Goal: Information Seeking & Learning: Learn about a topic

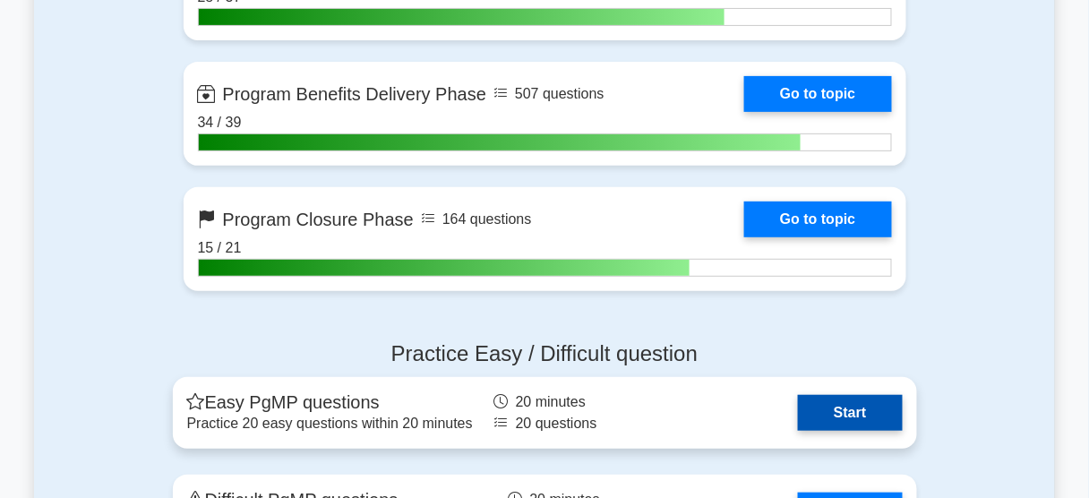
scroll to position [1935, 0]
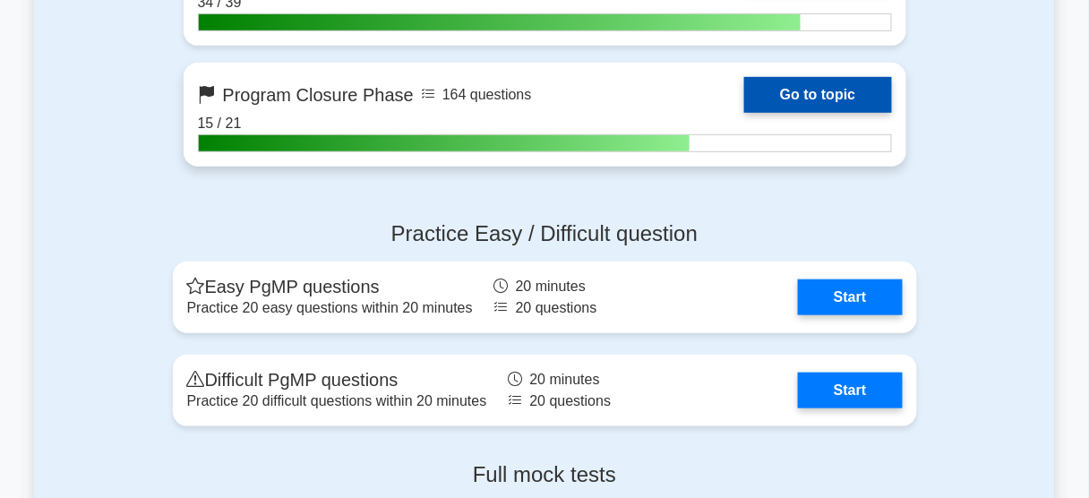
click at [830, 95] on link "Go to topic" at bounding box center [817, 95] width 147 height 36
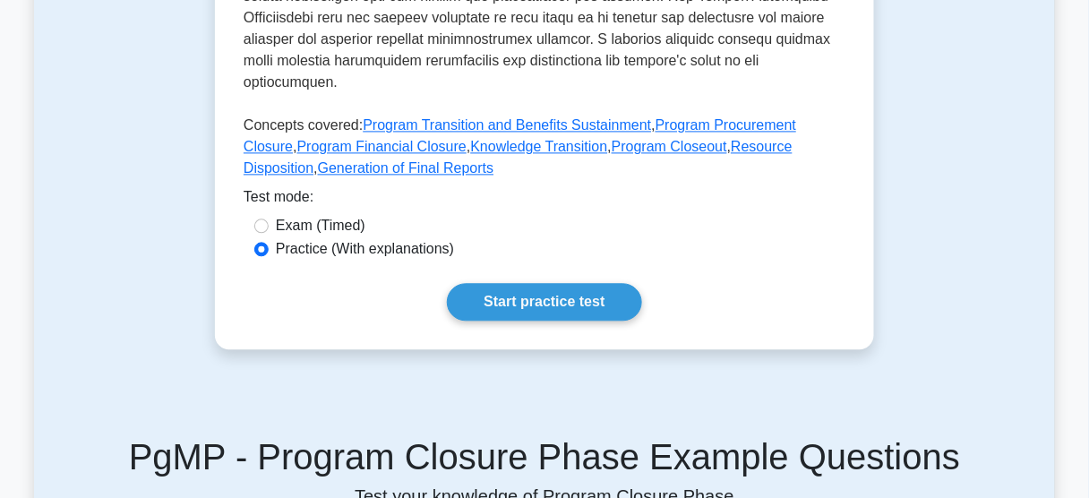
scroll to position [1003, 0]
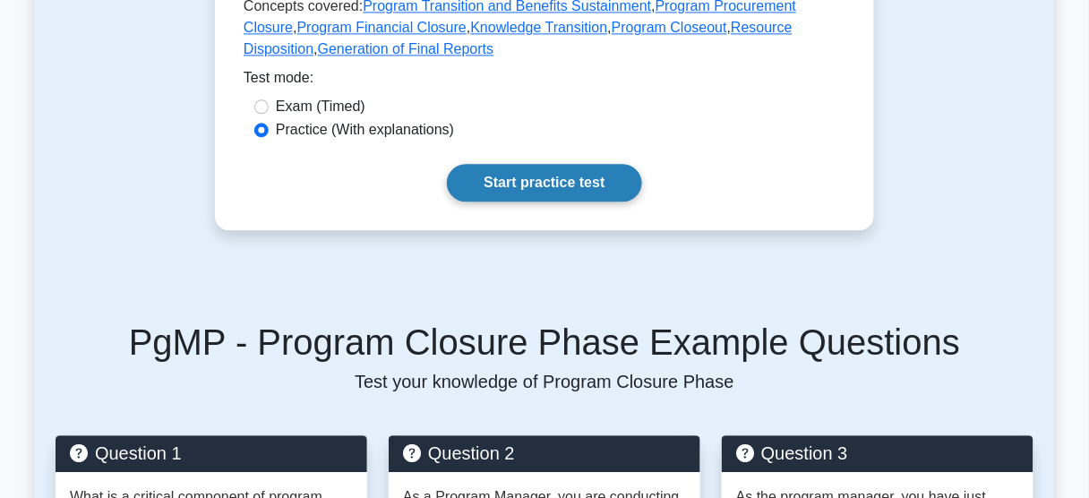
click at [520, 164] on link "Start practice test" at bounding box center [544, 183] width 194 height 38
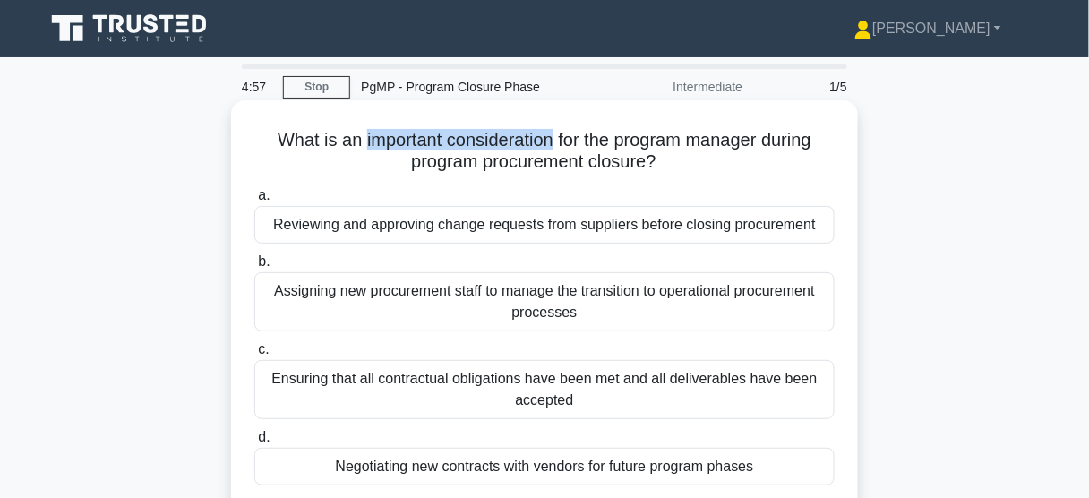
drag, startPoint x: 355, startPoint y: 137, endPoint x: 549, endPoint y: 137, distance: 194.3
click at [549, 137] on h5 "What is an important consideration for the program manager during program procu…" at bounding box center [545, 151] width 584 height 45
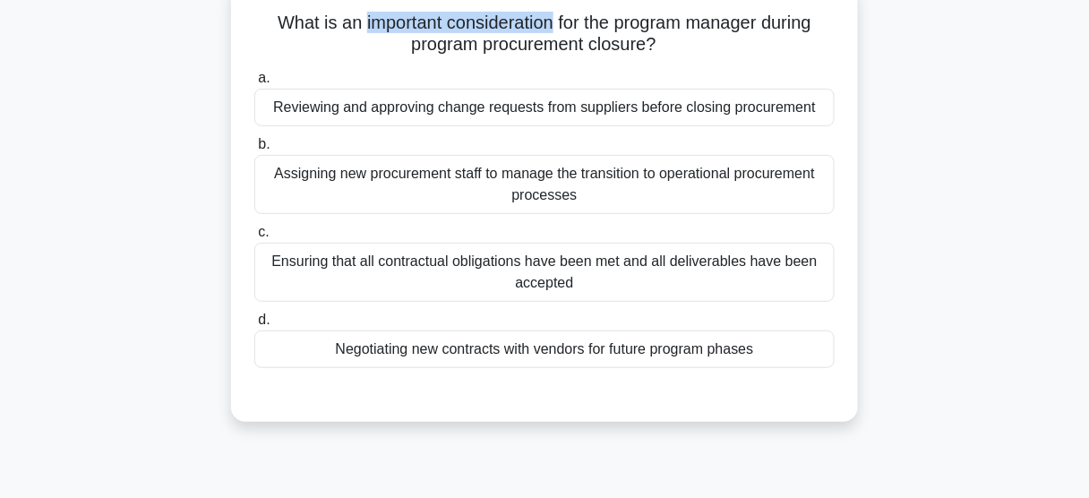
scroll to position [143, 0]
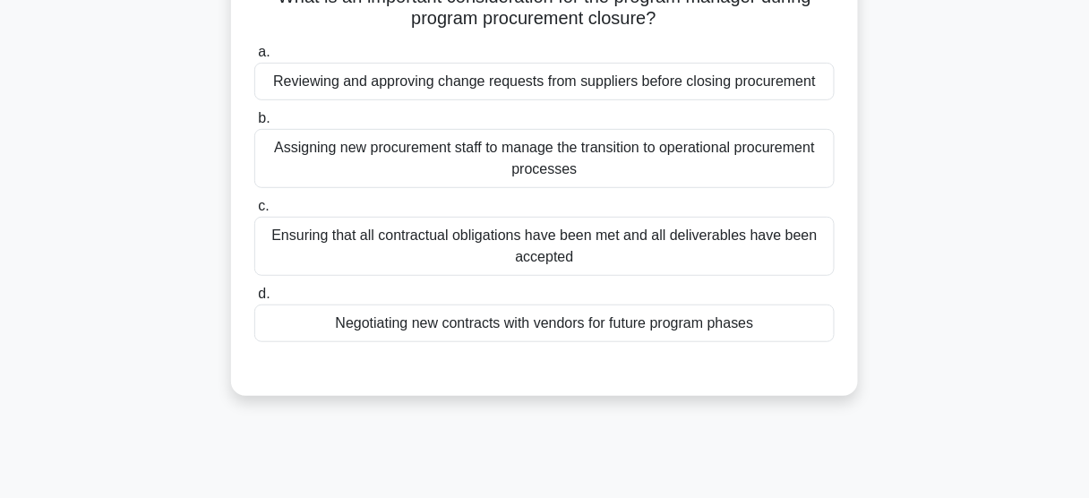
click at [559, 241] on div "Ensuring that all contractual obligations have been met and all deliverables ha…" at bounding box center [544, 246] width 580 height 59
click at [254, 212] on input "c. Ensuring that all contractual obligations have been met and all deliverables…" at bounding box center [254, 207] width 0 height 12
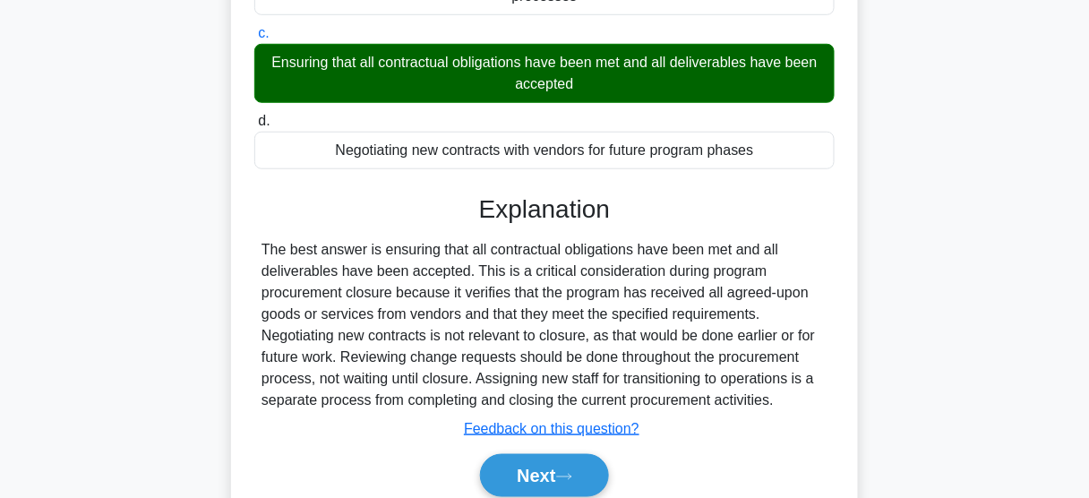
scroll to position [430, 0]
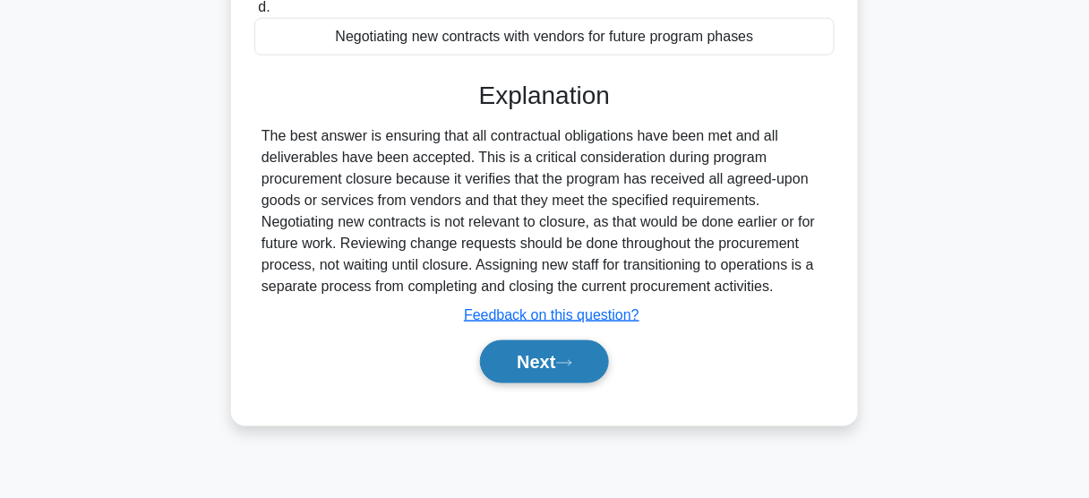
click at [585, 363] on button "Next" at bounding box center [544, 361] width 128 height 43
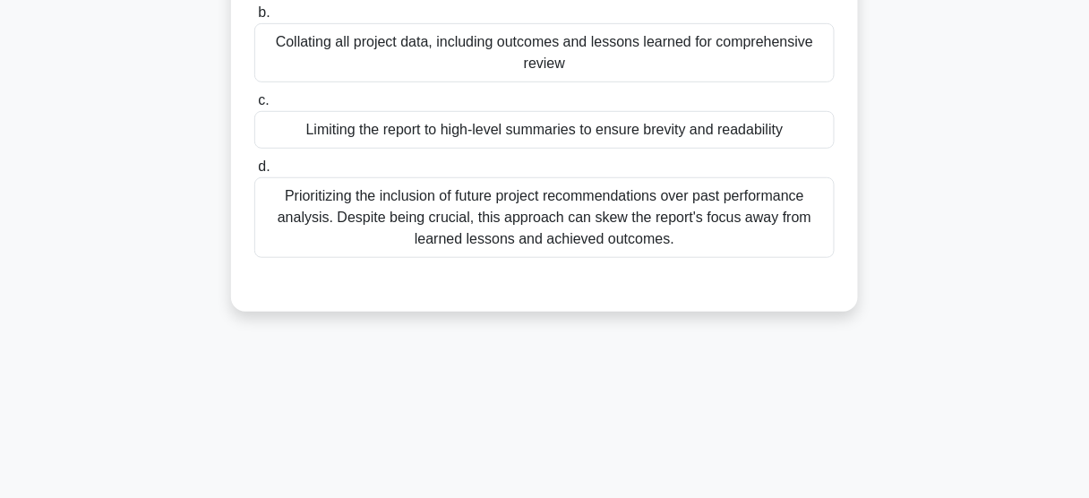
scroll to position [72, 0]
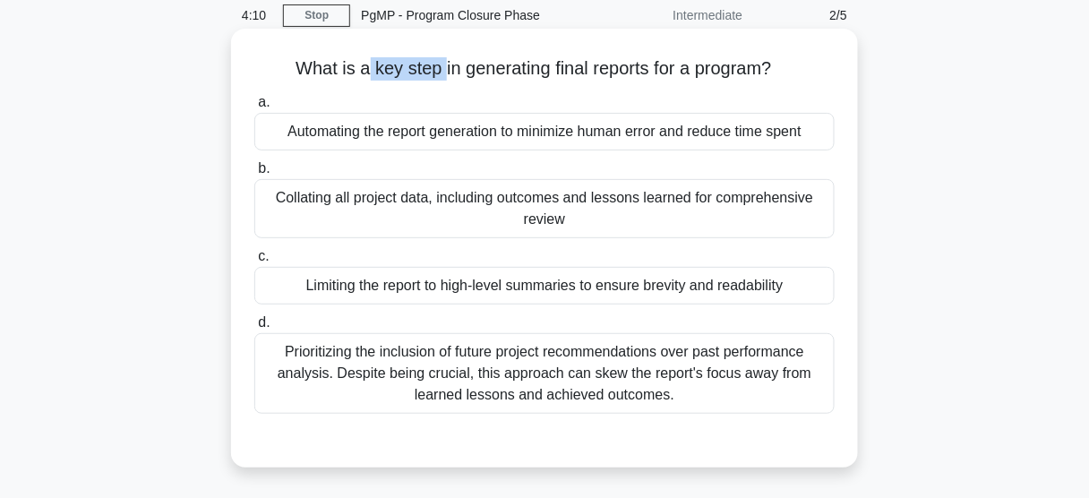
drag, startPoint x: 358, startPoint y: 68, endPoint x: 436, endPoint y: 67, distance: 77.9
click at [436, 67] on h5 "What is a key step in generating final reports for a program? .spinner_0XTQ{tra…" at bounding box center [545, 68] width 584 height 23
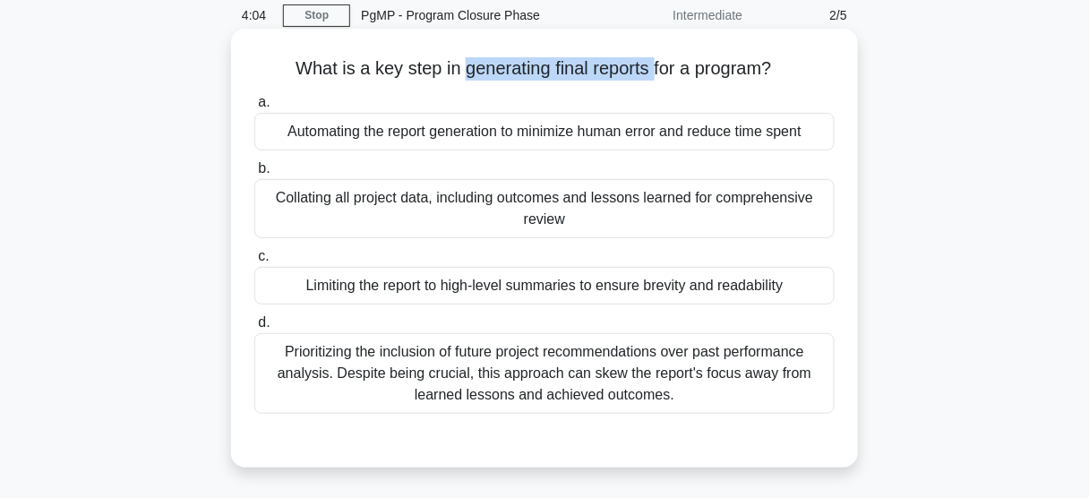
drag, startPoint x: 463, startPoint y: 67, endPoint x: 657, endPoint y: 69, distance: 194.4
click at [657, 69] on h5 "What is a key step in generating final reports for a program? .spinner_0XTQ{tra…" at bounding box center [545, 68] width 584 height 23
click at [429, 290] on div "Limiting the report to high-level summaries to ensure brevity and readability" at bounding box center [544, 286] width 580 height 38
click at [254, 262] on input "c. Limiting the report to high-level summaries to ensure brevity and readability" at bounding box center [254, 257] width 0 height 12
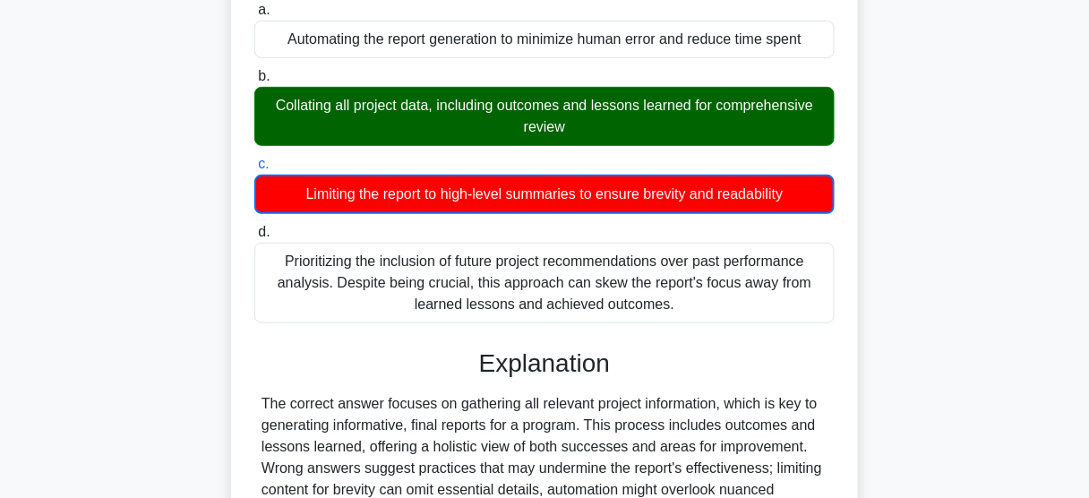
scroll to position [358, 0]
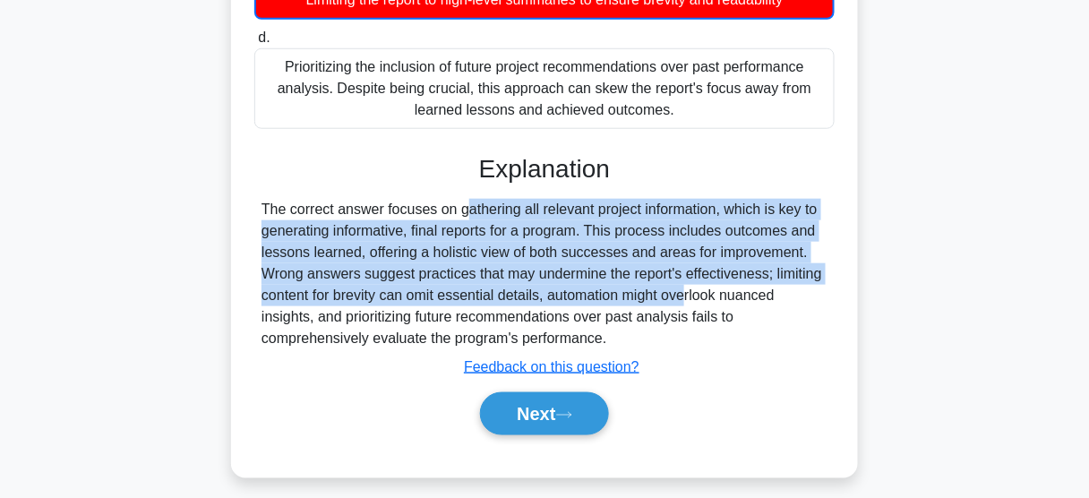
drag, startPoint x: 350, startPoint y: 202, endPoint x: 571, endPoint y: 294, distance: 239.3
click at [571, 294] on div "The correct answer focuses on gathering all relevant project information, which…" at bounding box center [545, 274] width 566 height 150
click at [546, 418] on button "Next" at bounding box center [544, 413] width 128 height 43
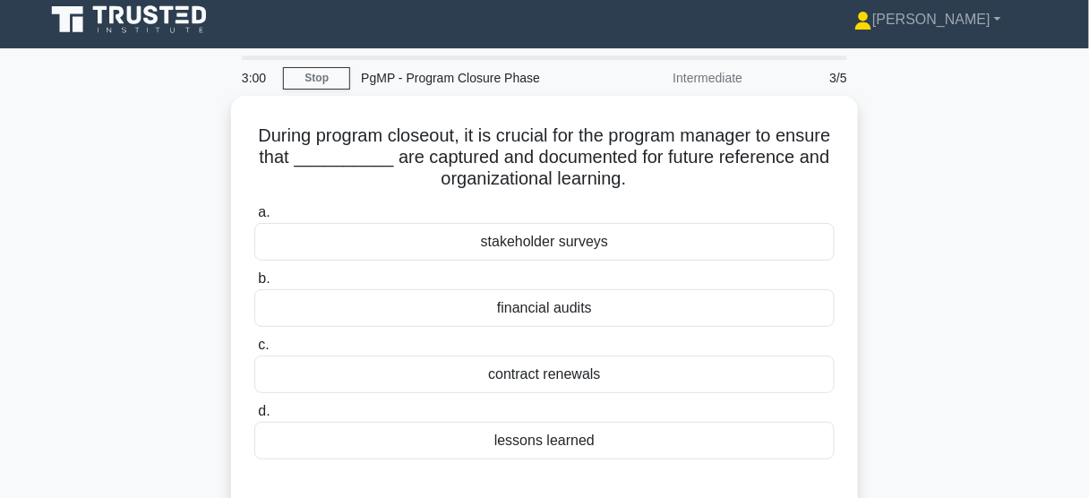
scroll to position [0, 0]
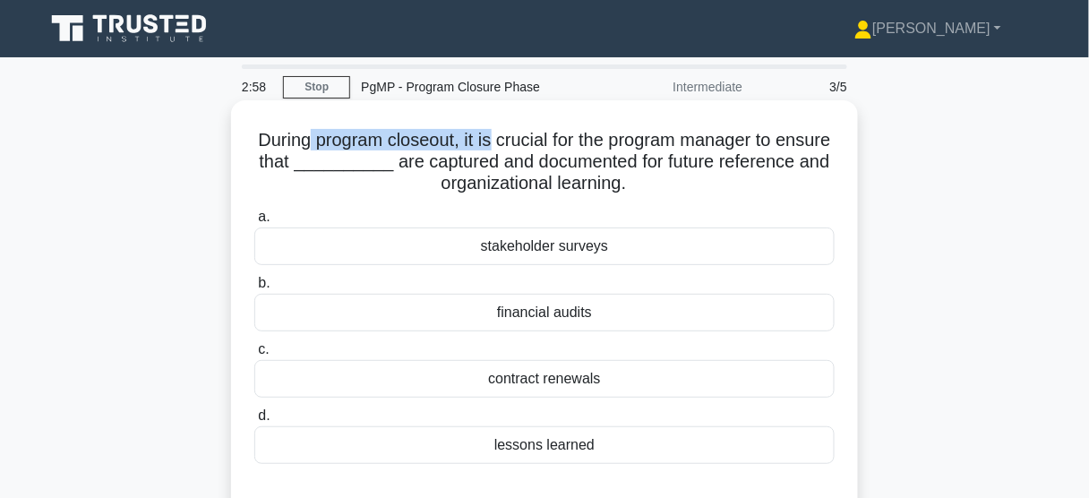
drag, startPoint x: 334, startPoint y: 134, endPoint x: 520, endPoint y: 136, distance: 186.3
click at [520, 136] on h5 "During program closeout, it is crucial for the program manager to ensure that _…" at bounding box center [545, 162] width 584 height 66
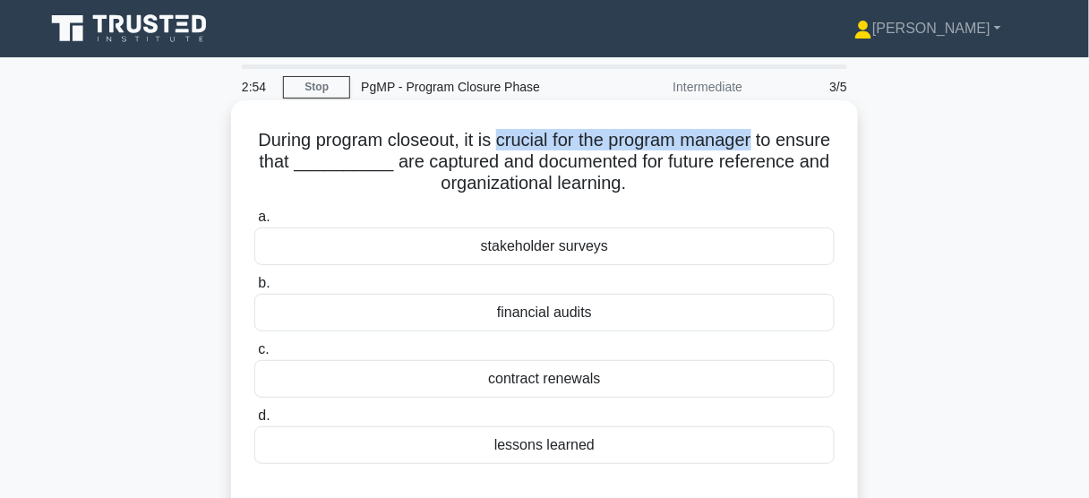
drag, startPoint x: 525, startPoint y: 140, endPoint x: 791, endPoint y: 140, distance: 266.0
click at [791, 140] on h5 "During program closeout, it is crucial for the program manager to ensure that _…" at bounding box center [545, 162] width 584 height 66
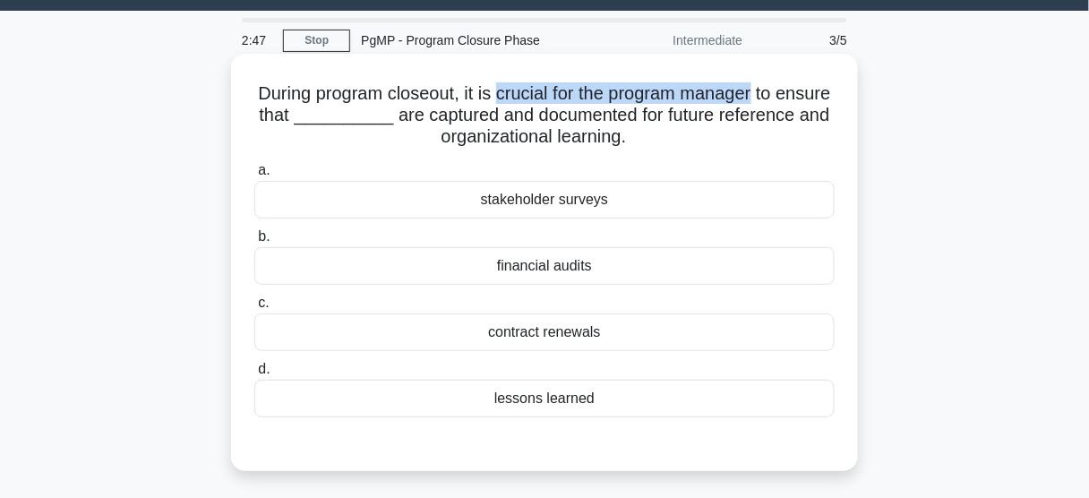
scroll to position [72, 0]
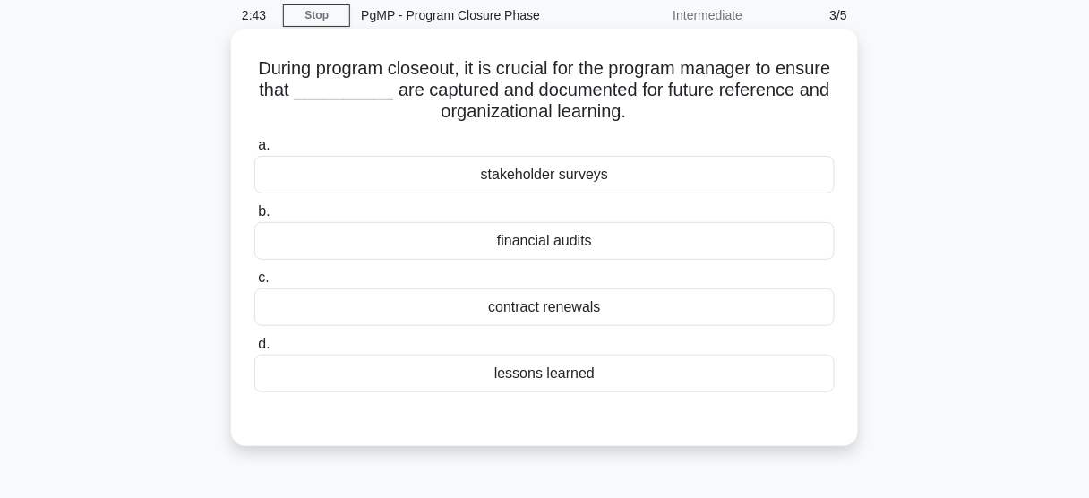
click at [554, 377] on div "lessons learned" at bounding box center [544, 374] width 580 height 38
click at [254, 350] on input "d. lessons learned" at bounding box center [254, 345] width 0 height 12
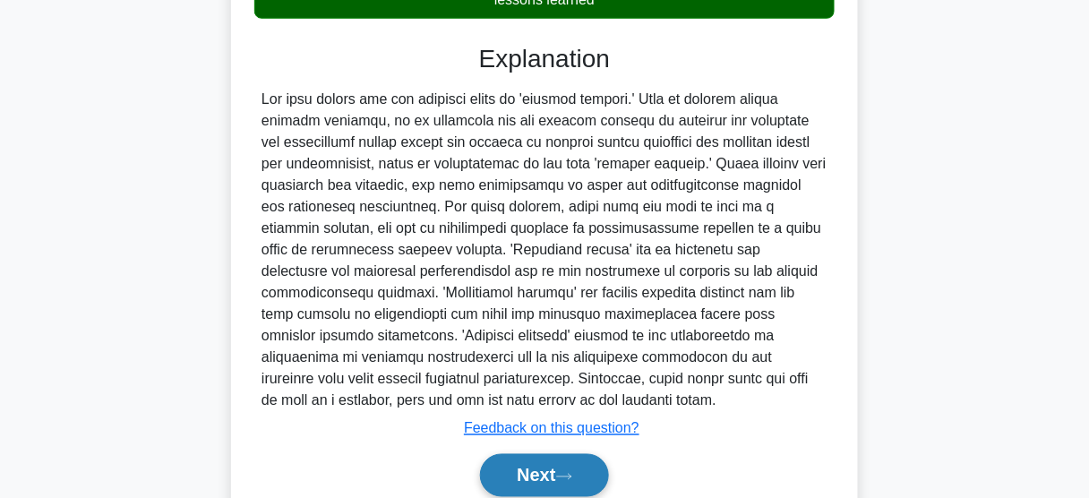
scroll to position [517, 0]
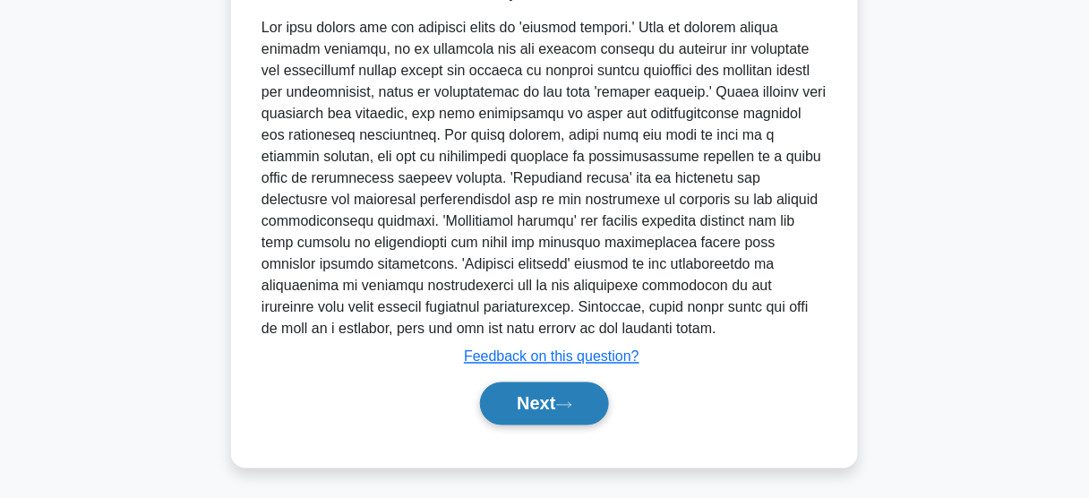
click at [541, 408] on button "Next" at bounding box center [544, 403] width 128 height 43
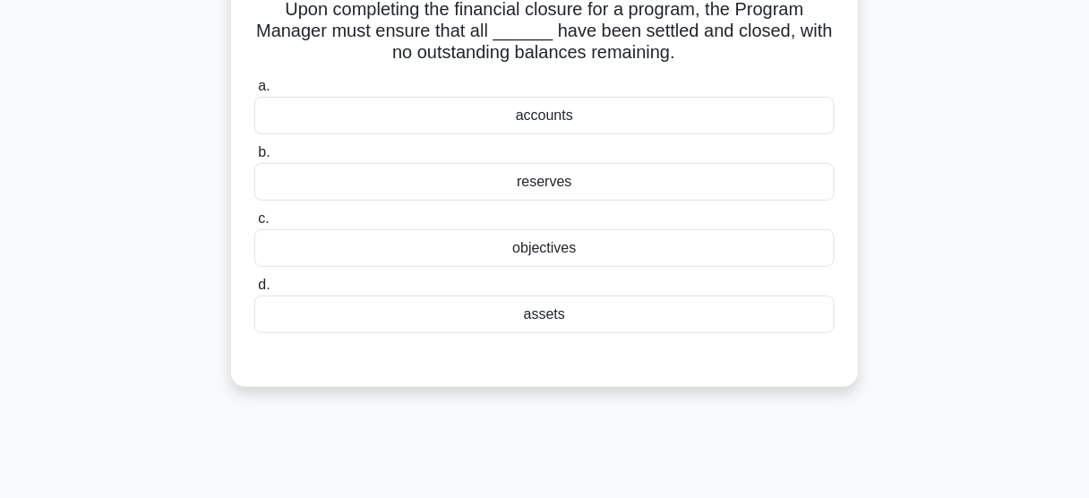
scroll to position [111, 0]
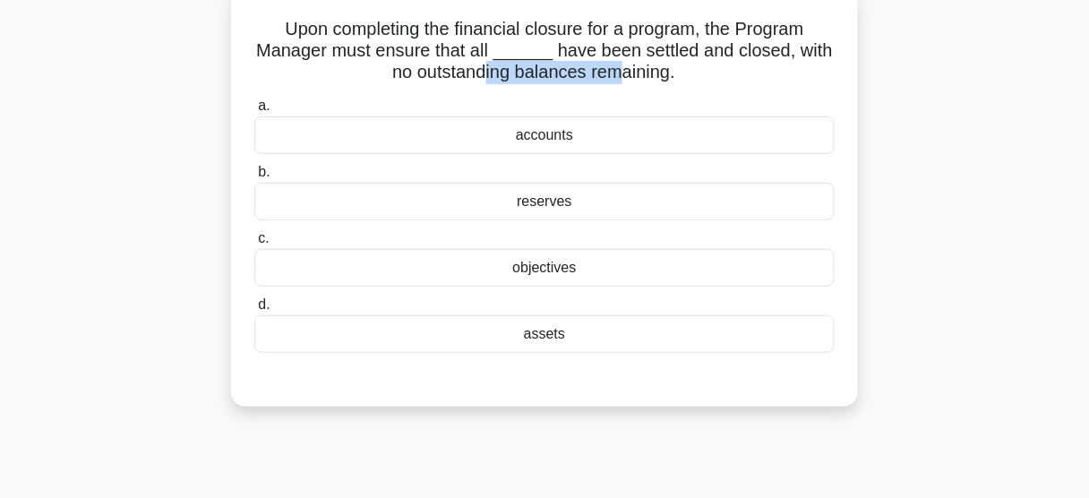
drag, startPoint x: 486, startPoint y: 70, endPoint x: 620, endPoint y: 66, distance: 133.5
click at [620, 66] on h5 "Upon completing the financial closure for a program, the Program Manager must e…" at bounding box center [545, 51] width 584 height 66
click at [552, 137] on div "accounts" at bounding box center [544, 135] width 580 height 38
click at [254, 112] on input "a. accounts" at bounding box center [254, 106] width 0 height 12
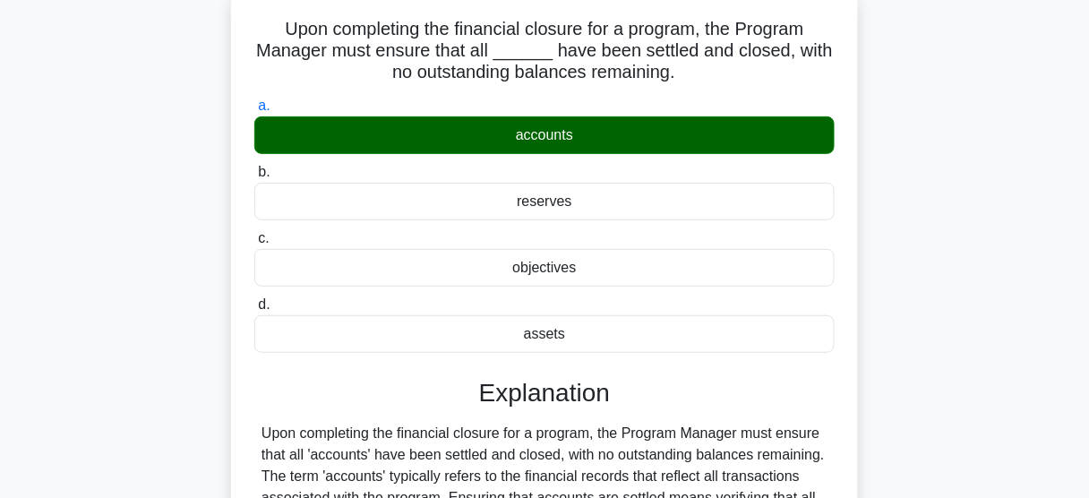
scroll to position [469, 0]
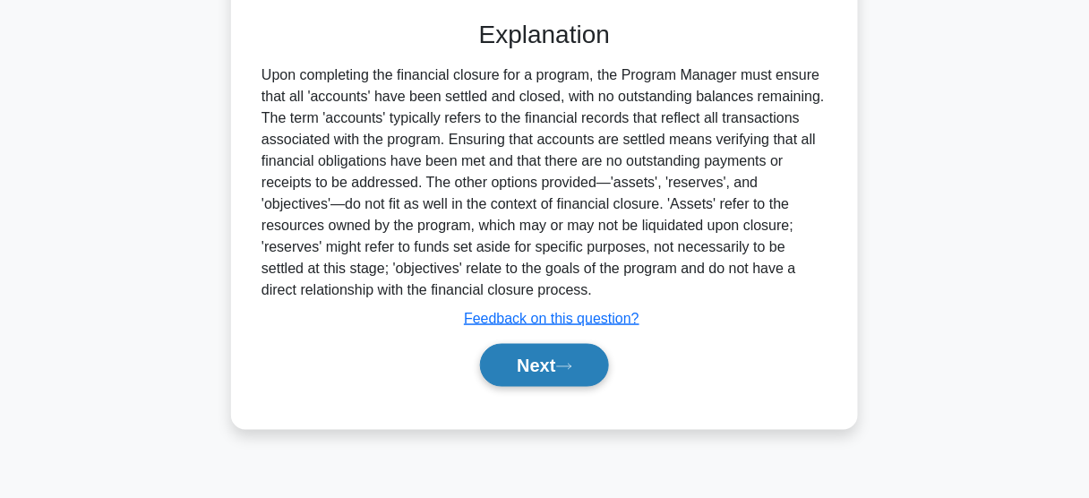
click at [558, 369] on button "Next" at bounding box center [544, 365] width 128 height 43
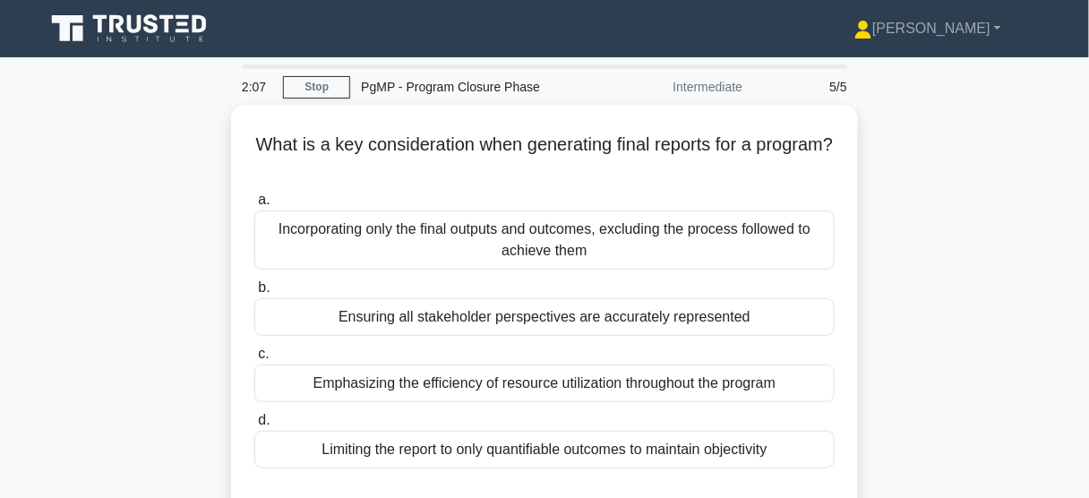
scroll to position [72, 0]
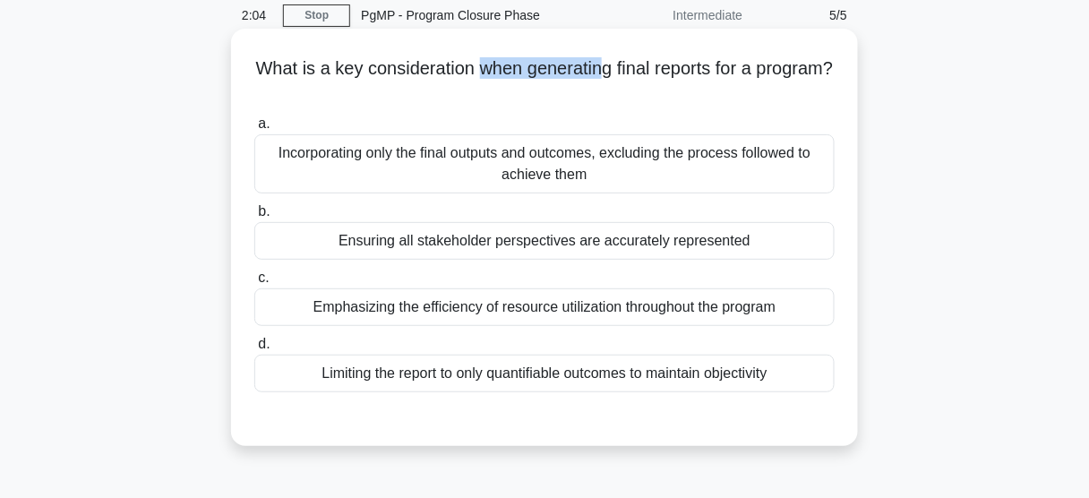
drag, startPoint x: 519, startPoint y: 68, endPoint x: 648, endPoint y: 68, distance: 129.9
click at [648, 68] on h5 "What is a key consideration when generating final reports for a program? .spinn…" at bounding box center [545, 79] width 584 height 45
drag, startPoint x: 372, startPoint y: 74, endPoint x: 499, endPoint y: 67, distance: 127.4
click at [499, 67] on h5 "What is a key consideration when generating final reports for a program? .spinn…" at bounding box center [545, 79] width 584 height 45
click at [541, 245] on div "Ensuring all stakeholder perspectives are accurately represented" at bounding box center [544, 241] width 580 height 38
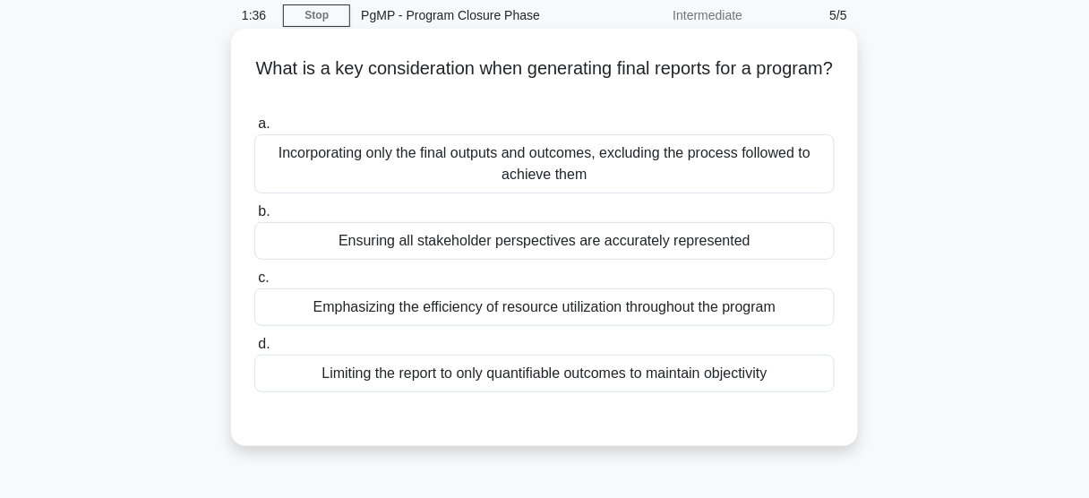
click at [254, 218] on input "b. Ensuring all stakeholder perspectives are accurately represented" at bounding box center [254, 212] width 0 height 12
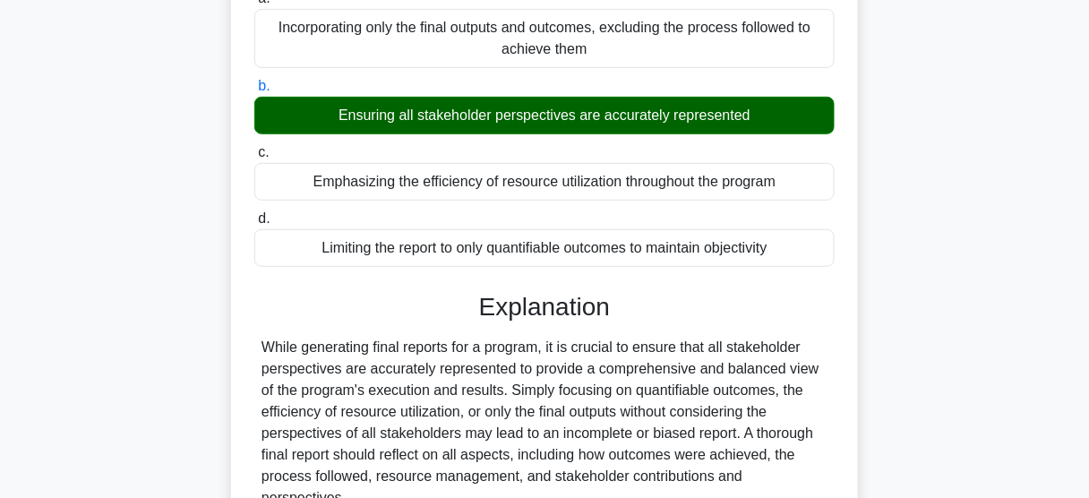
scroll to position [430, 0]
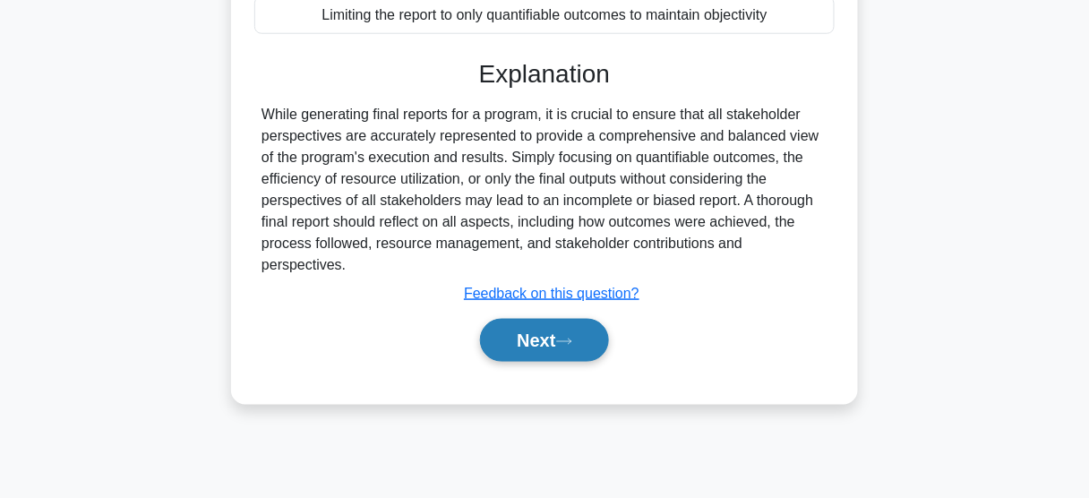
click at [544, 319] on button "Next" at bounding box center [544, 340] width 128 height 43
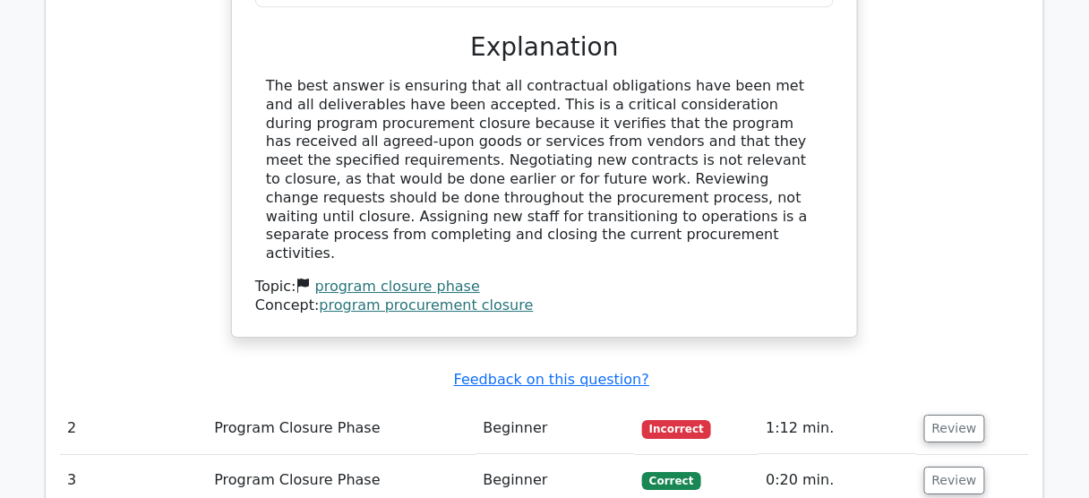
scroll to position [1361, 0]
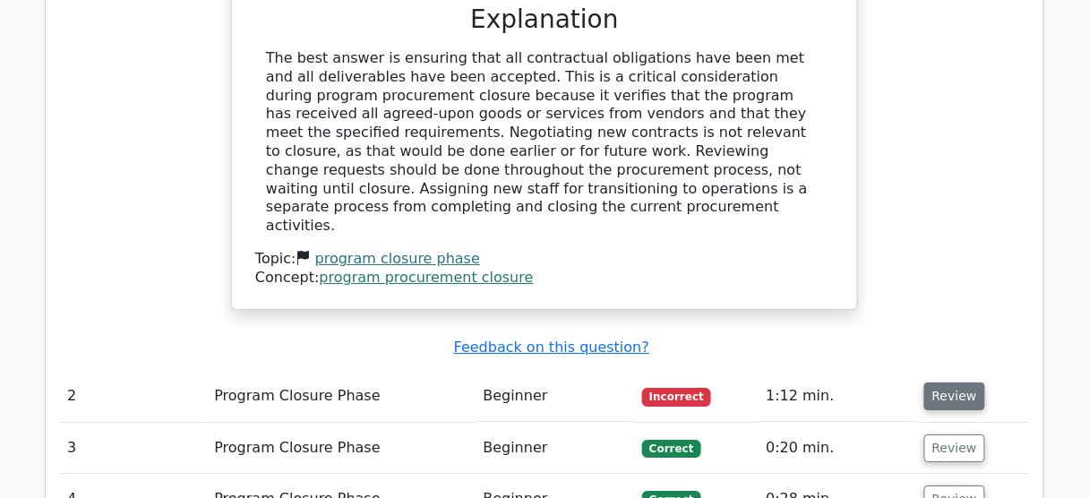
click at [948, 382] on button "Review" at bounding box center [954, 396] width 61 height 28
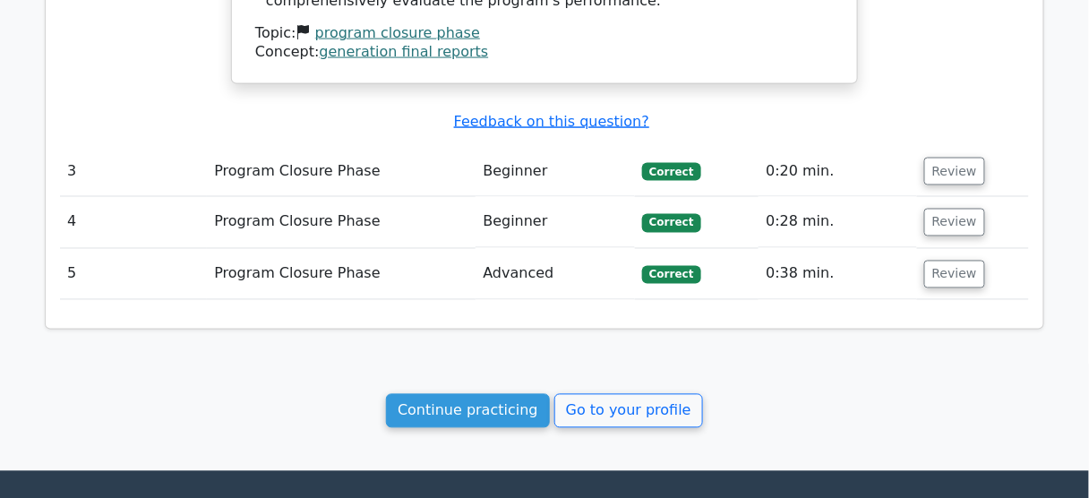
scroll to position [2458, 0]
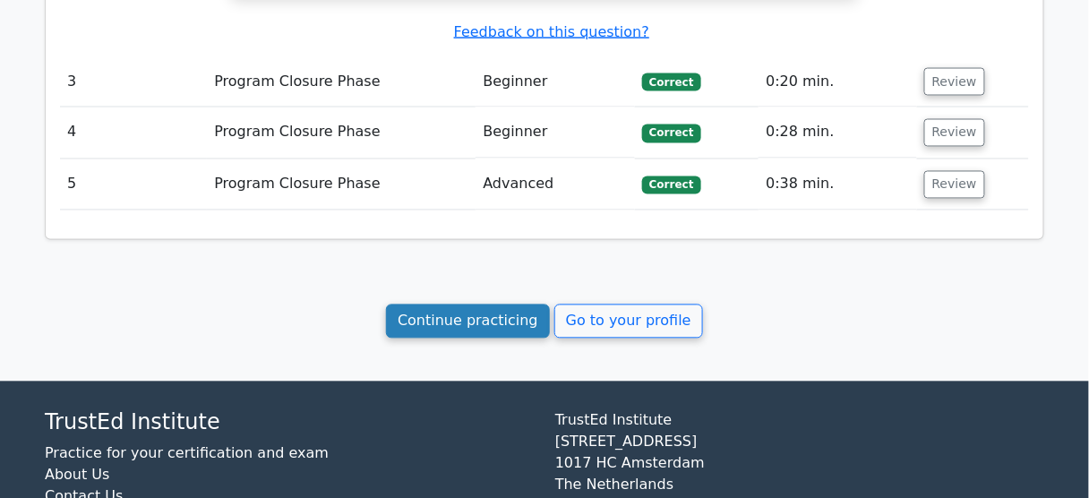
click at [459, 305] on link "Continue practicing" at bounding box center [468, 322] width 164 height 34
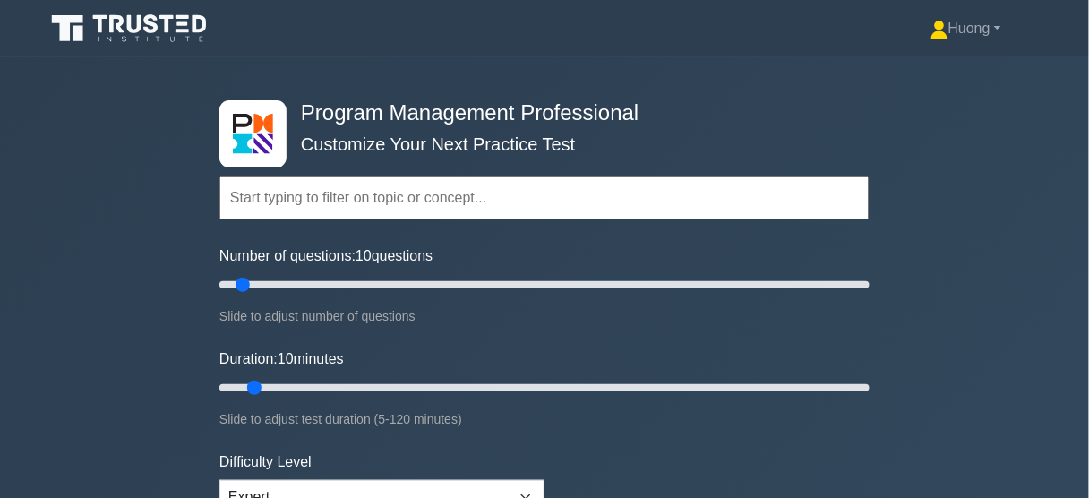
scroll to position [287, 0]
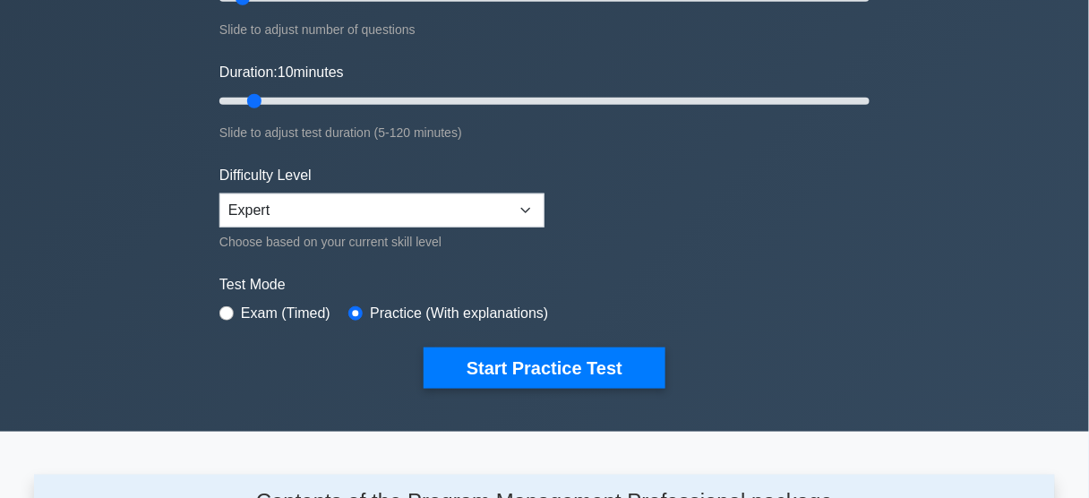
drag, startPoint x: 549, startPoint y: 373, endPoint x: 822, endPoint y: 403, distance: 274.8
click at [822, 403] on div "Program Management Professional Customize Your Next Practice Test Topics Introd…" at bounding box center [545, 101] width 672 height 661
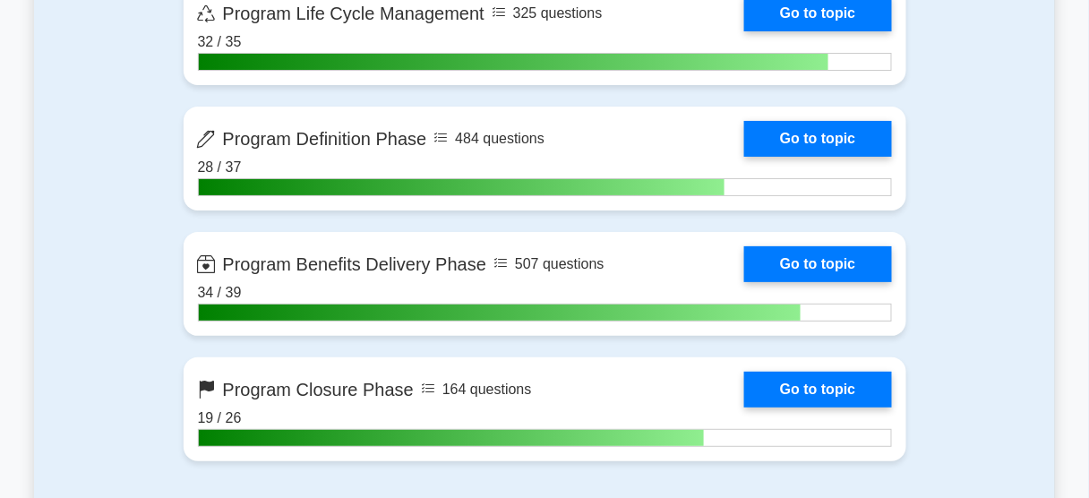
scroll to position [1648, 0]
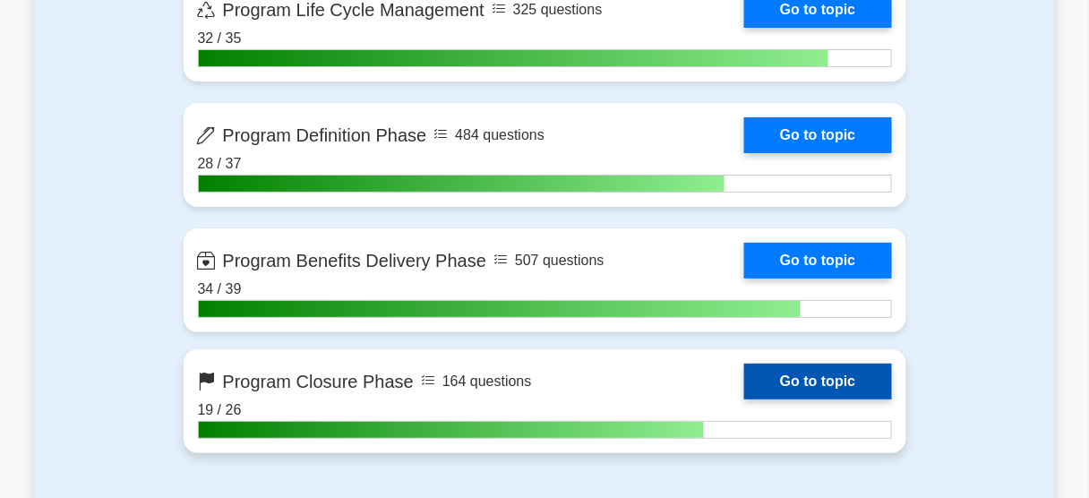
click at [809, 382] on link "Go to topic" at bounding box center [817, 382] width 147 height 36
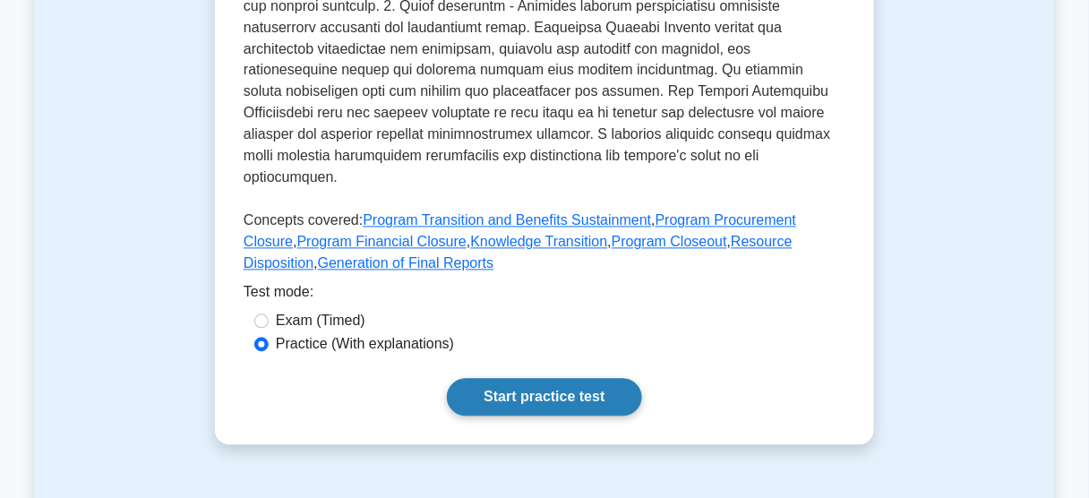
scroll to position [1003, 0]
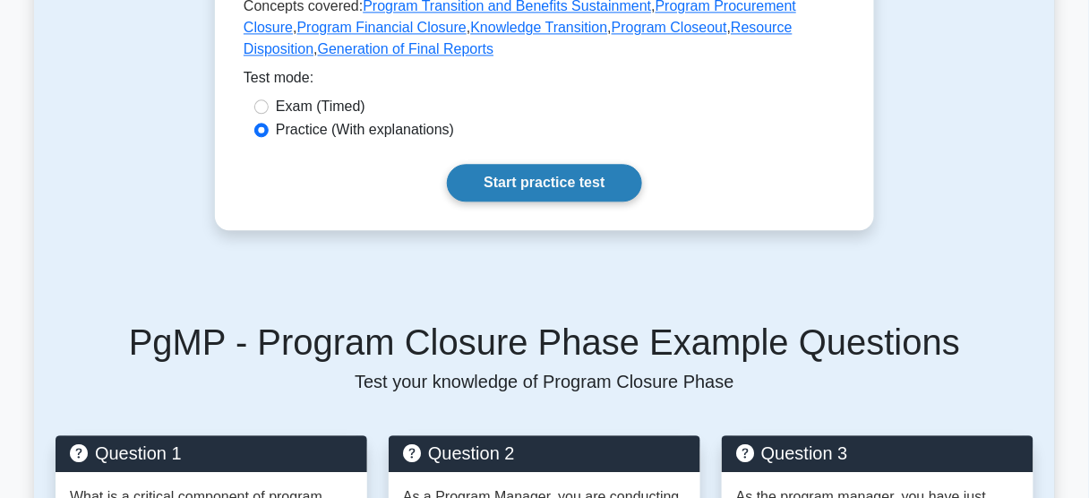
click at [530, 167] on link "Start practice test" at bounding box center [544, 183] width 194 height 38
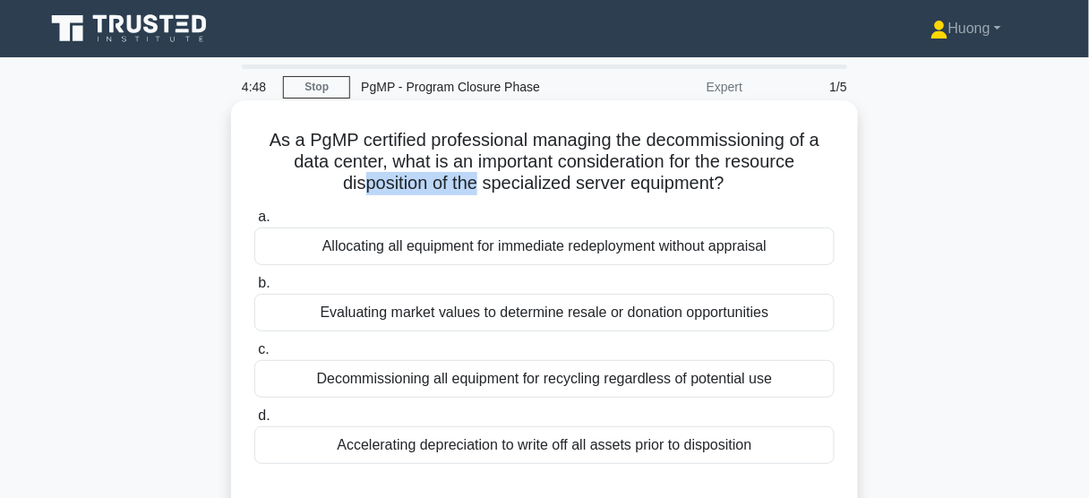
drag, startPoint x: 356, startPoint y: 183, endPoint x: 477, endPoint y: 187, distance: 121.9
click at [477, 187] on h5 "As a PgMP certified professional managing the decommissioning of a data center,…" at bounding box center [545, 162] width 584 height 66
click at [541, 305] on div "Evaluating market values to determine resale or donation opportunities" at bounding box center [544, 313] width 580 height 38
click at [254, 289] on input "b. Evaluating market values to determine resale or donation opportunities" at bounding box center [254, 284] width 0 height 12
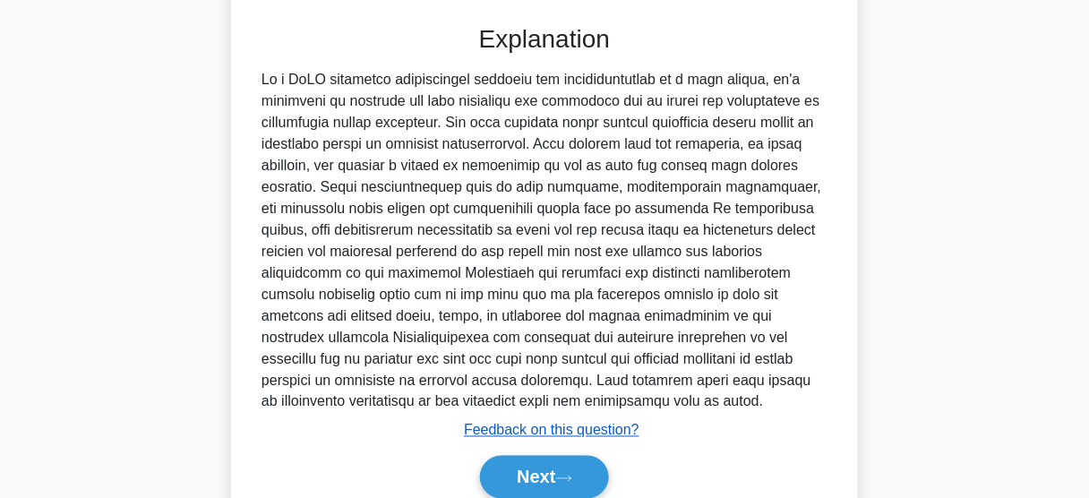
scroll to position [539, 0]
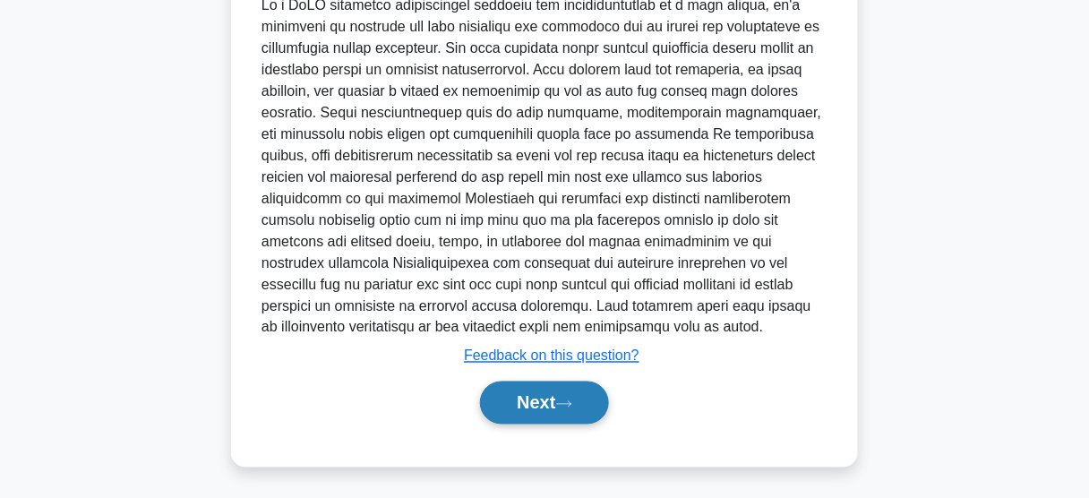
click at [536, 405] on button "Next" at bounding box center [544, 403] width 128 height 43
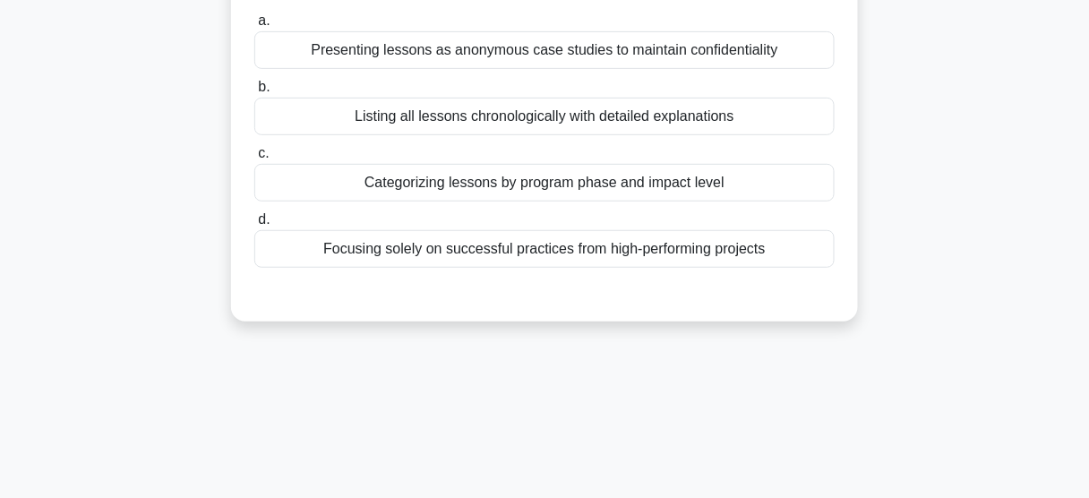
scroll to position [111, 0]
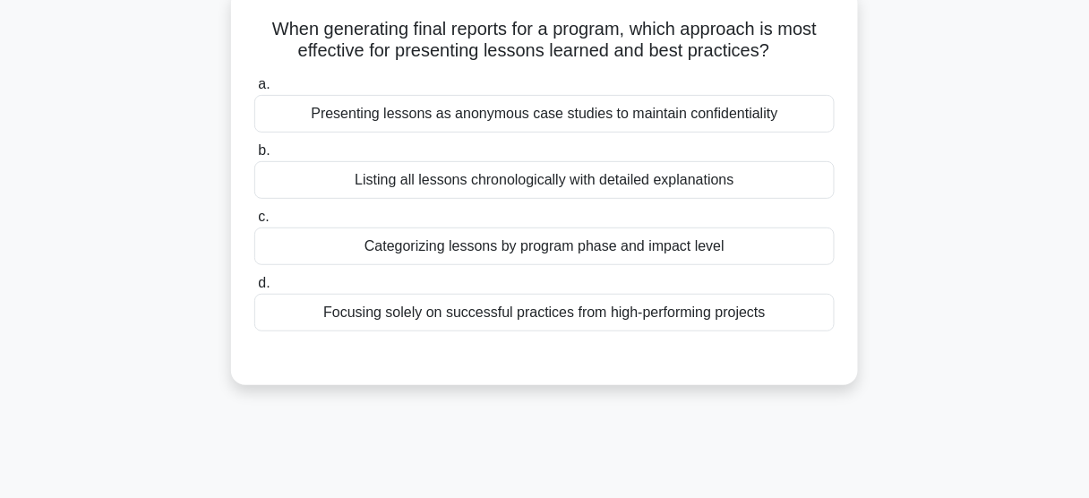
click at [581, 248] on div "Categorizing lessons by program phase and impact level" at bounding box center [544, 246] width 580 height 38
click at [254, 223] on input "c. Categorizing lessons by program phase and impact level" at bounding box center [254, 217] width 0 height 12
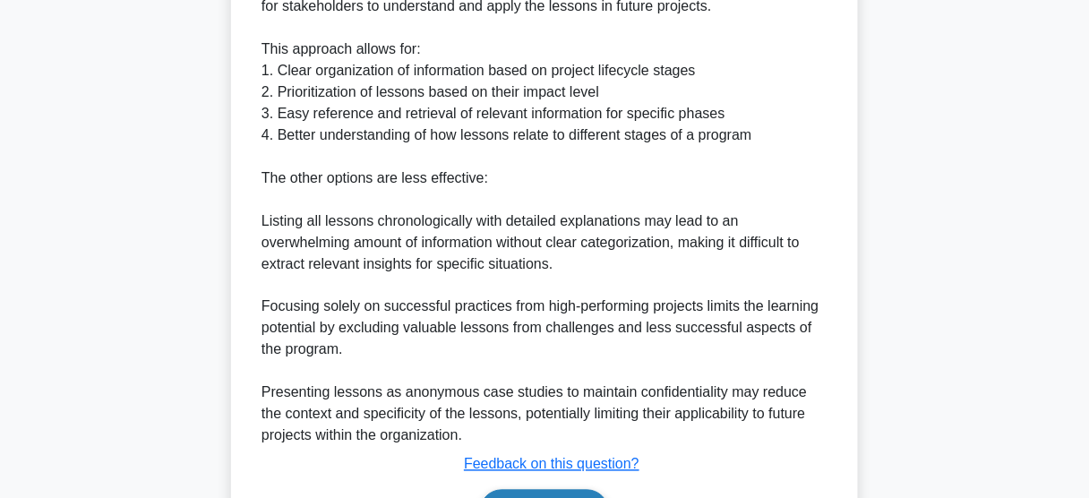
scroll to position [689, 0]
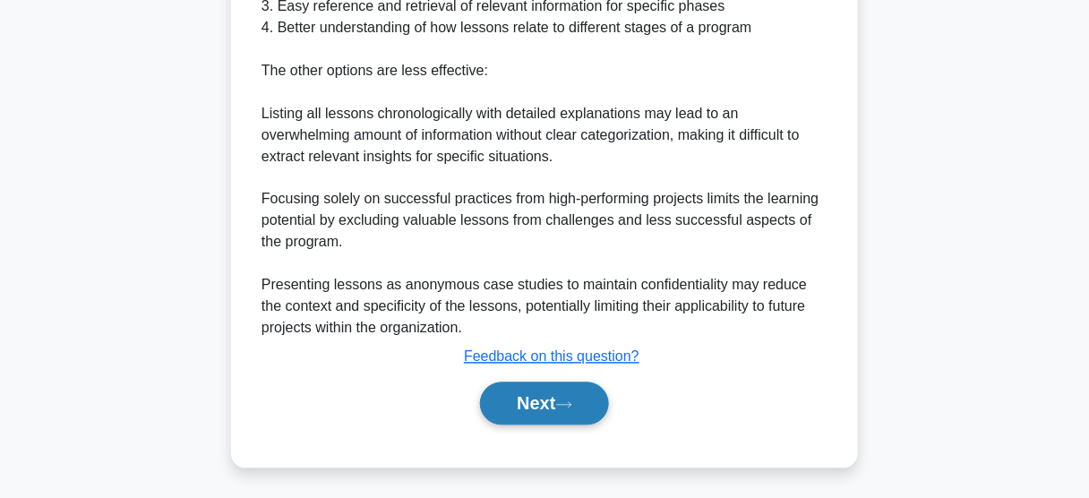
click at [553, 390] on button "Next" at bounding box center [544, 403] width 128 height 43
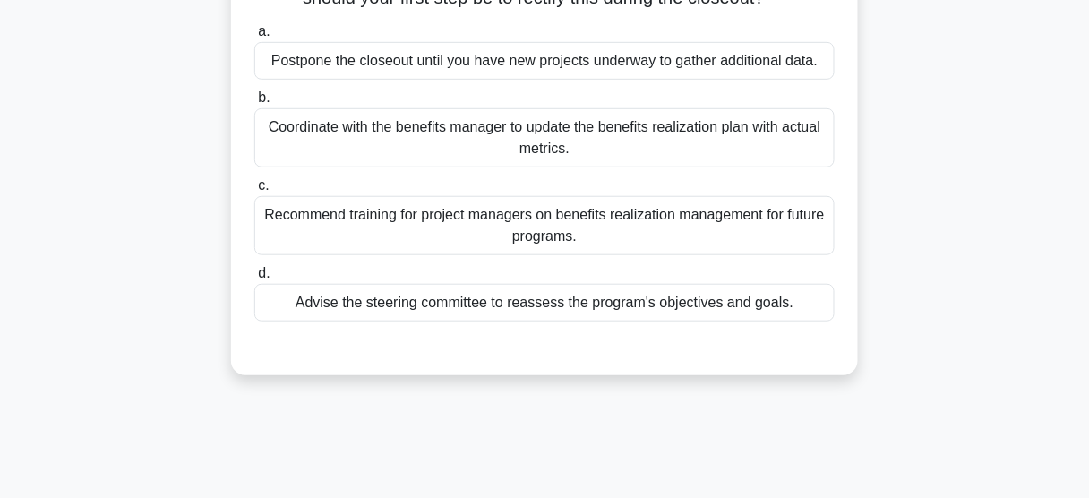
scroll to position [111, 0]
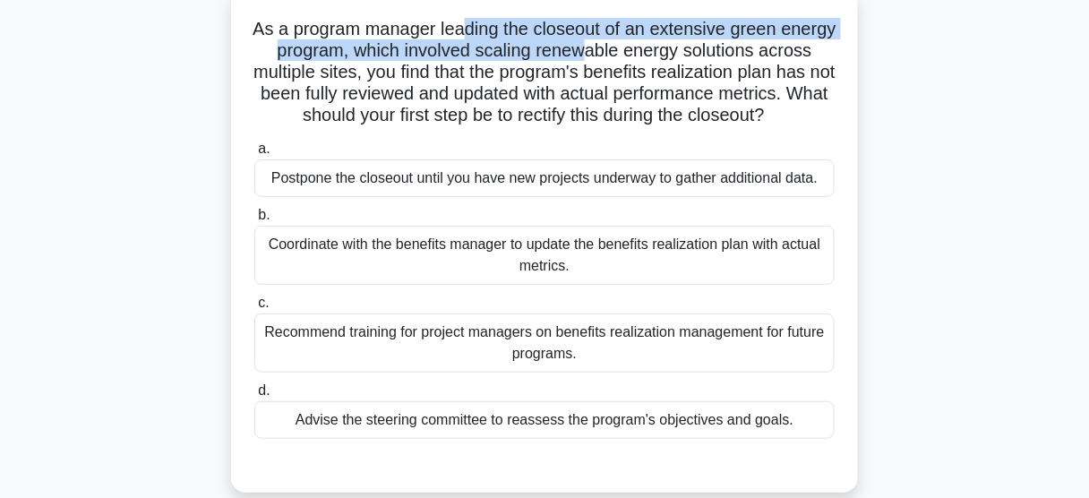
drag, startPoint x: 491, startPoint y: 39, endPoint x: 650, endPoint y: 42, distance: 159.5
click at [650, 42] on h5 "As a program manager leading the closeout of an extensive green energy program,…" at bounding box center [545, 72] width 584 height 109
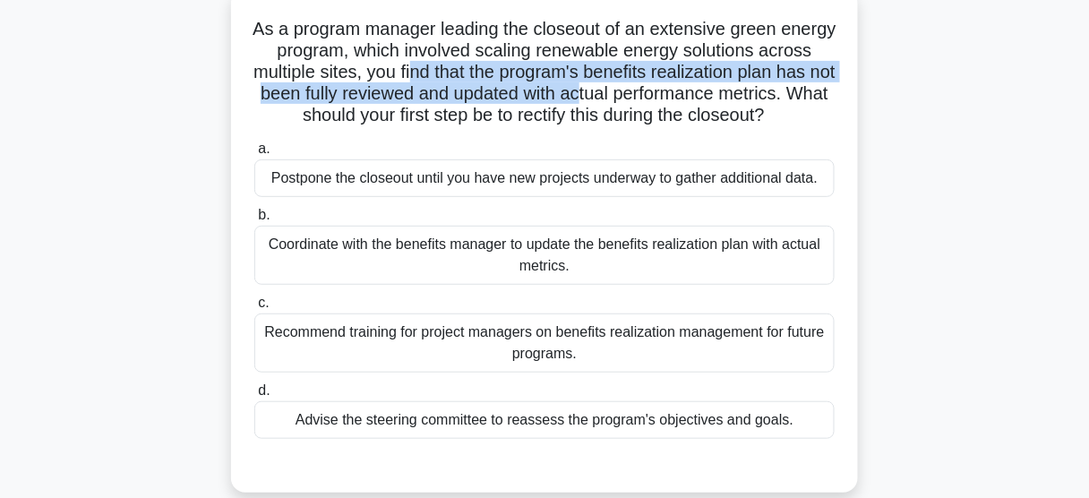
drag, startPoint x: 484, startPoint y: 81, endPoint x: 691, endPoint y: 86, distance: 207.0
click at [691, 86] on h5 "As a program manager leading the closeout of an extensive green energy program,…" at bounding box center [545, 72] width 584 height 109
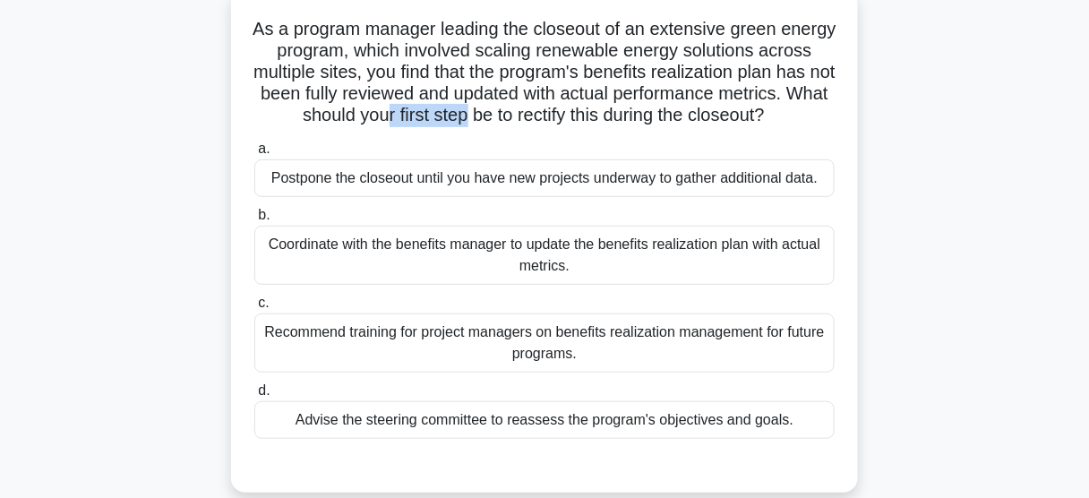
drag, startPoint x: 491, startPoint y: 110, endPoint x: 573, endPoint y: 113, distance: 82.4
click at [573, 113] on h5 "As a program manager leading the closeout of an extensive green energy program,…" at bounding box center [545, 72] width 584 height 109
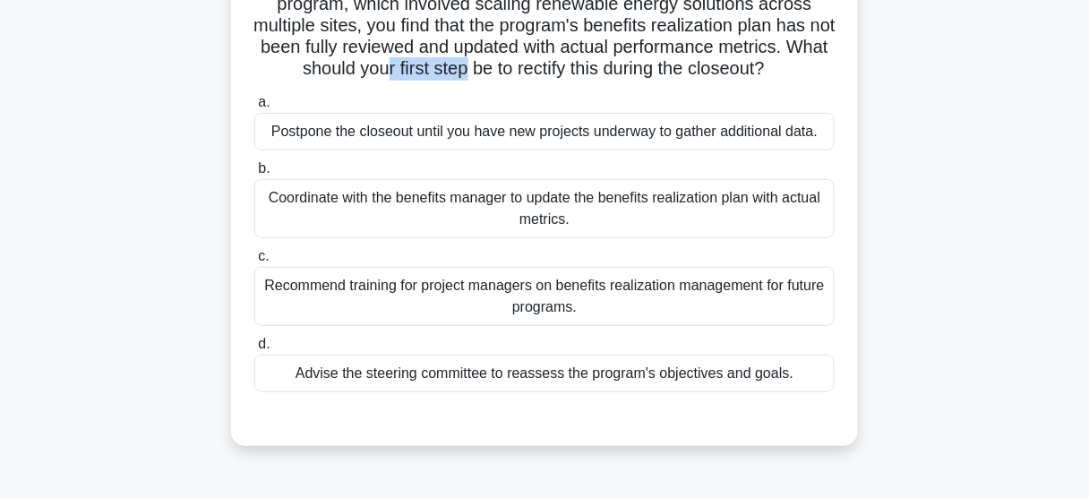
scroll to position [183, 0]
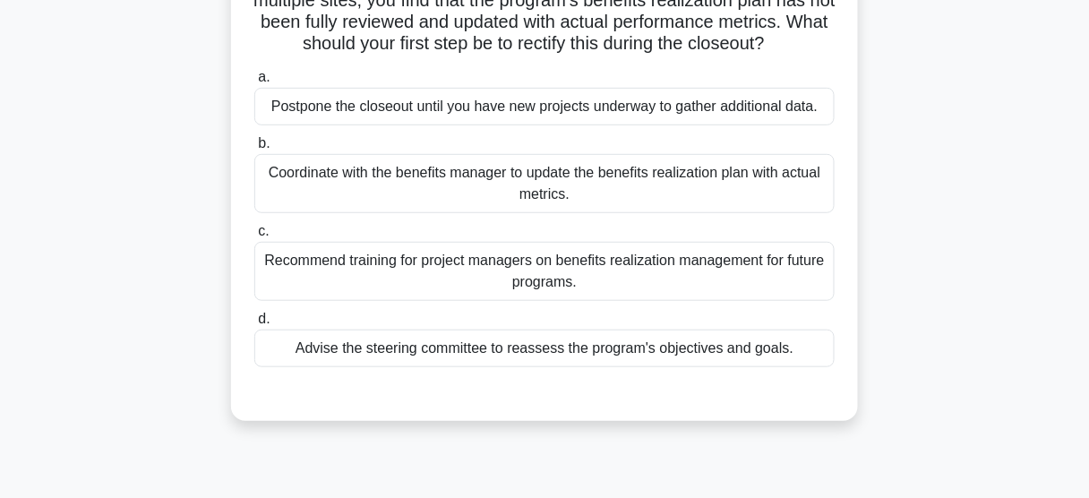
click at [591, 203] on div "Coordinate with the benefits manager to update the benefits realization plan wi…" at bounding box center [544, 183] width 580 height 59
click at [254, 150] on input "b. Coordinate with the benefits manager to update the benefits realization plan…" at bounding box center [254, 144] width 0 height 12
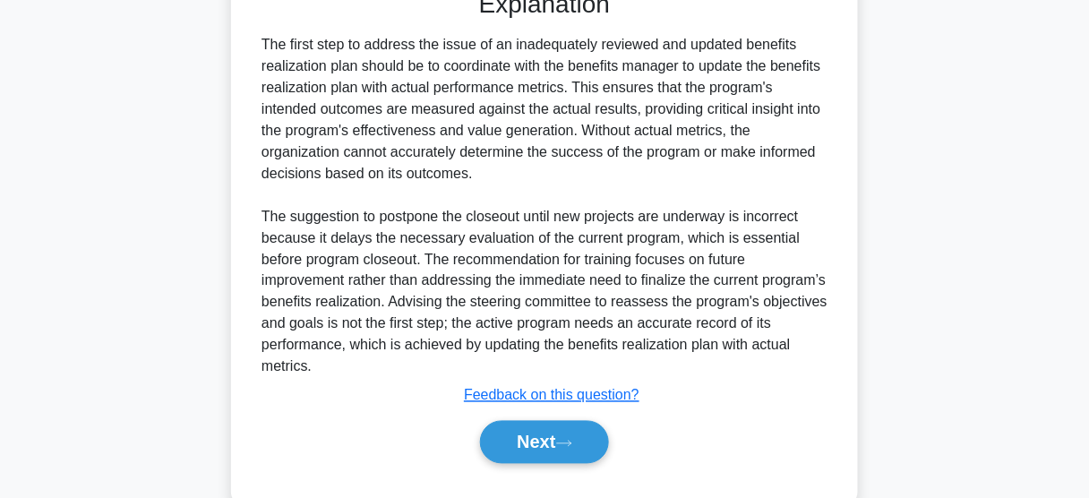
scroll to position [646, 0]
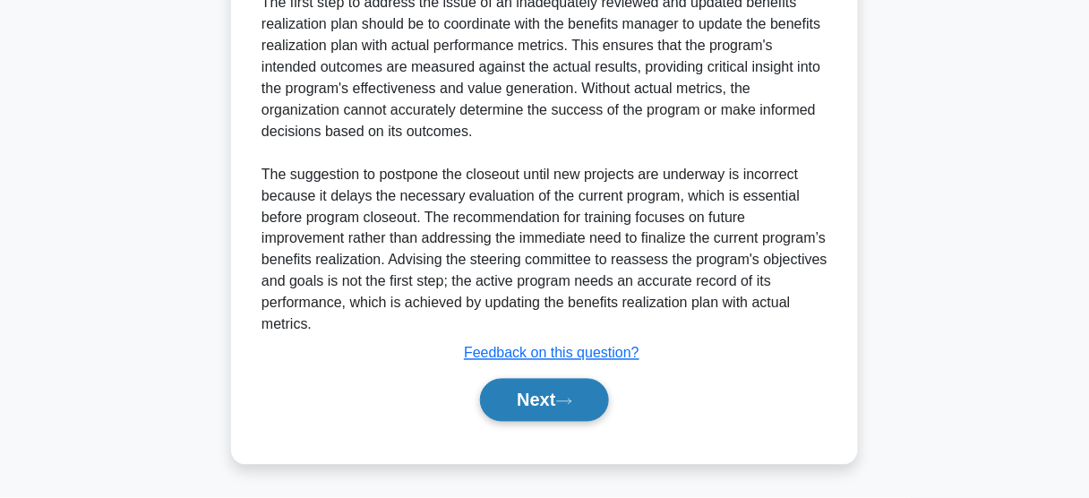
click at [559, 410] on button "Next" at bounding box center [544, 400] width 128 height 43
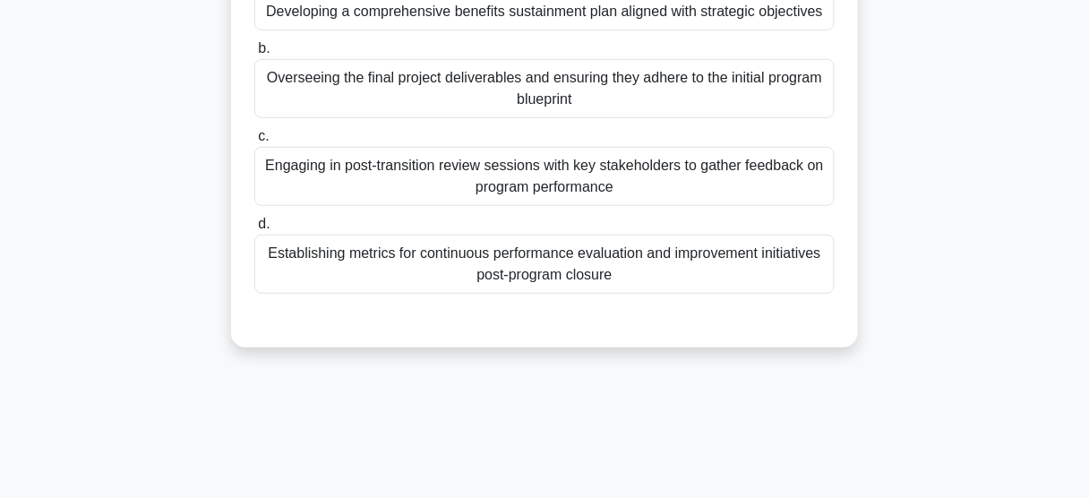
scroll to position [111, 0]
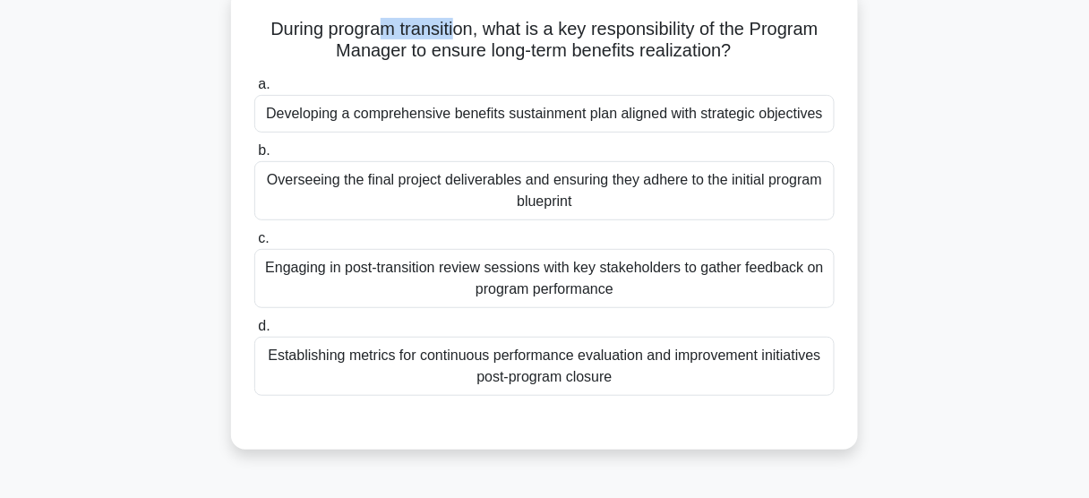
click at [457, 38] on h5 "During program transition, what is a key responsibility of the Program Manager …" at bounding box center [545, 40] width 584 height 45
click at [570, 125] on div "Developing a comprehensive benefits sustainment plan aligned with strategic obj…" at bounding box center [544, 114] width 580 height 38
click at [254, 90] on input "a. Developing a comprehensive benefits sustainment plan aligned with strategic …" at bounding box center [254, 85] width 0 height 12
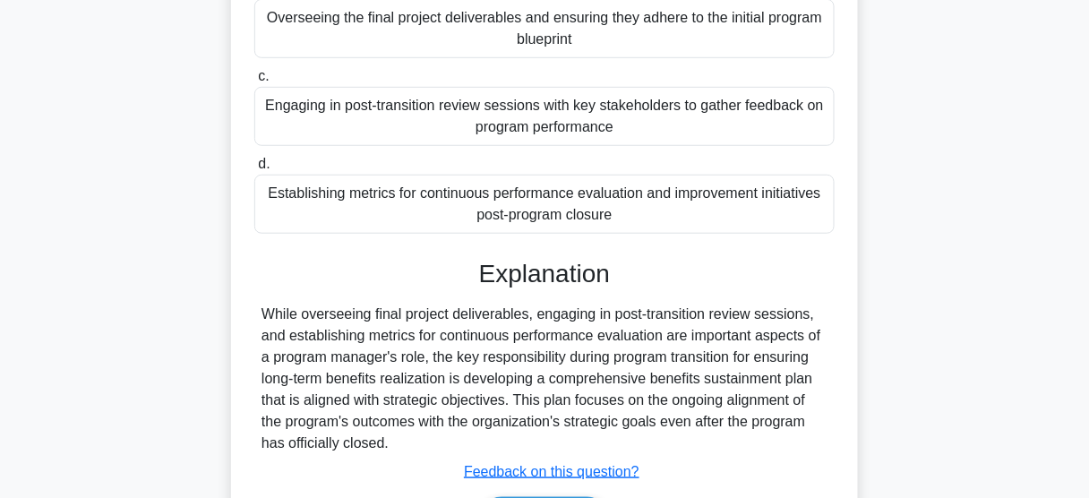
scroll to position [469, 0]
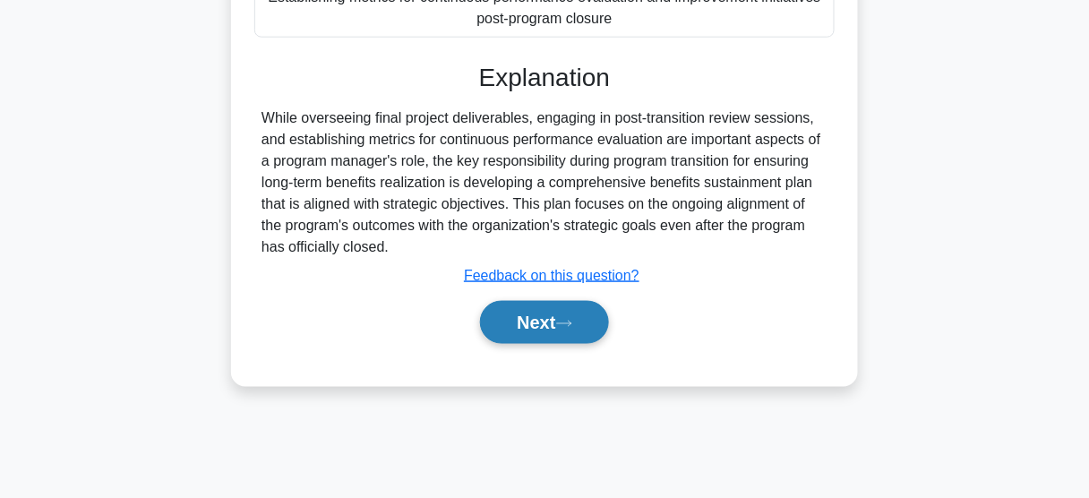
click at [510, 333] on button "Next" at bounding box center [544, 322] width 128 height 43
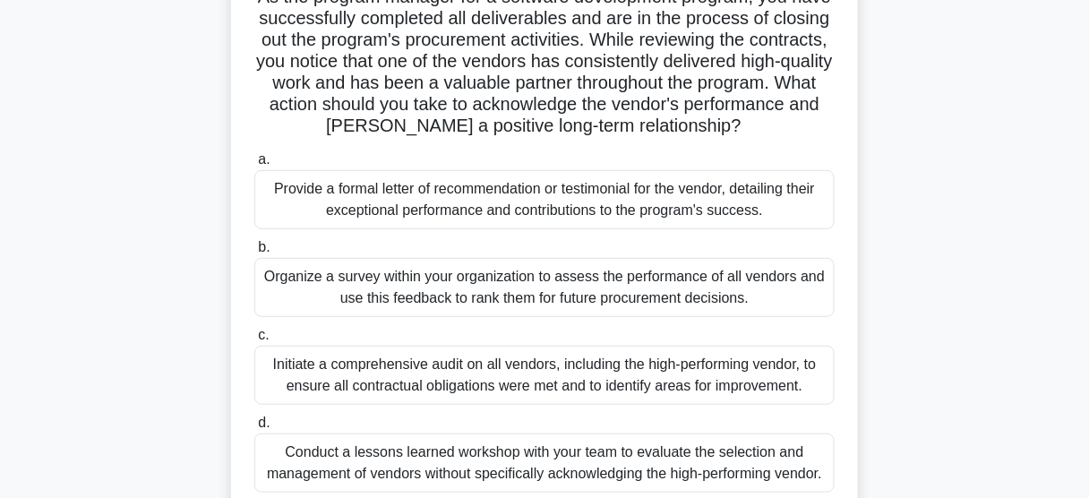
scroll to position [72, 0]
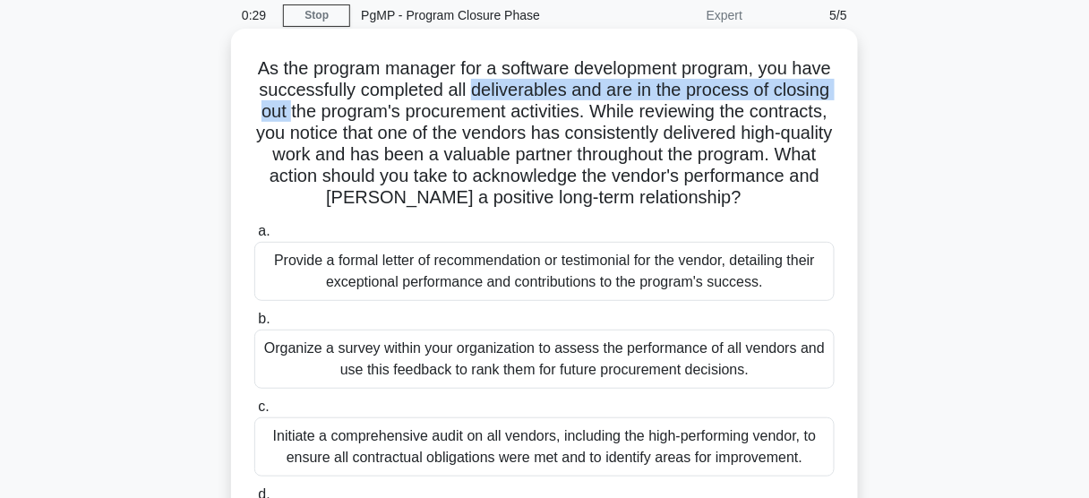
drag, startPoint x: 396, startPoint y: 101, endPoint x: 525, endPoint y: 99, distance: 129.0
click at [525, 99] on h5 "As the program manager for a software development program, you have successfull…" at bounding box center [545, 133] width 584 height 152
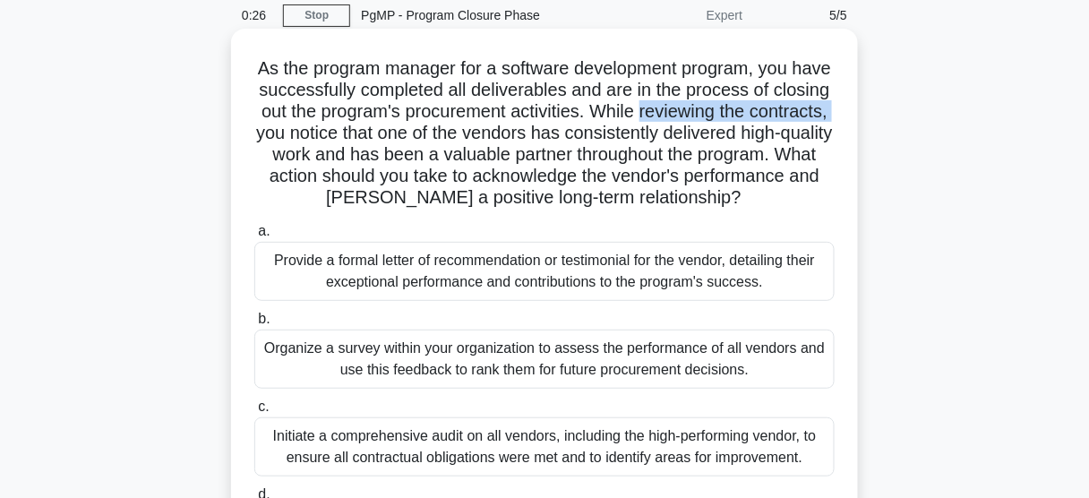
drag, startPoint x: 718, startPoint y: 113, endPoint x: 343, endPoint y: 136, distance: 376.0
click at [343, 136] on h5 "As the program manager for a software development program, you have successfull…" at bounding box center [545, 133] width 584 height 152
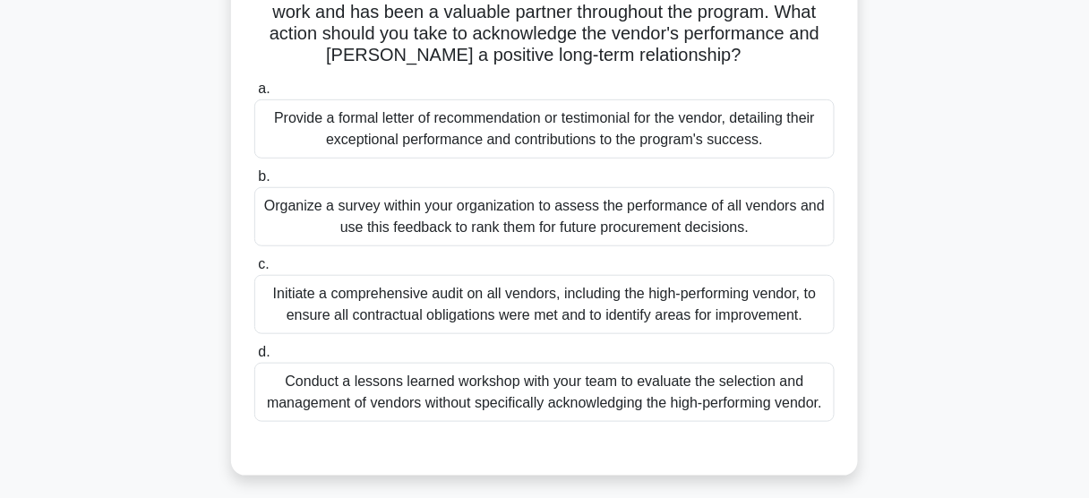
scroll to position [215, 0]
click at [578, 310] on div "Initiate a comprehensive audit on all vendors, including the high-performing ve…" at bounding box center [544, 303] width 580 height 59
click at [254, 270] on input "c. Initiate a comprehensive audit on all vendors, including the high-performing…" at bounding box center [254, 264] width 0 height 12
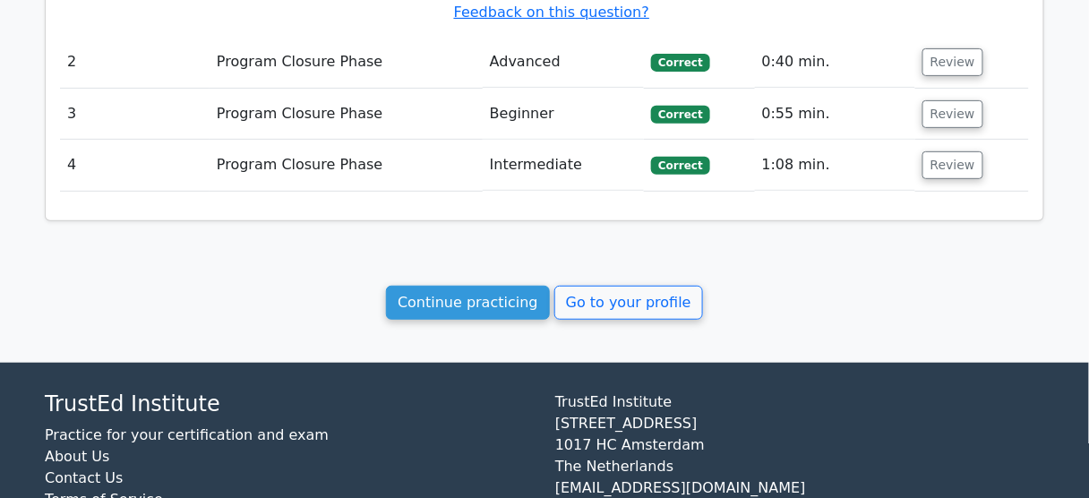
scroll to position [1855, 0]
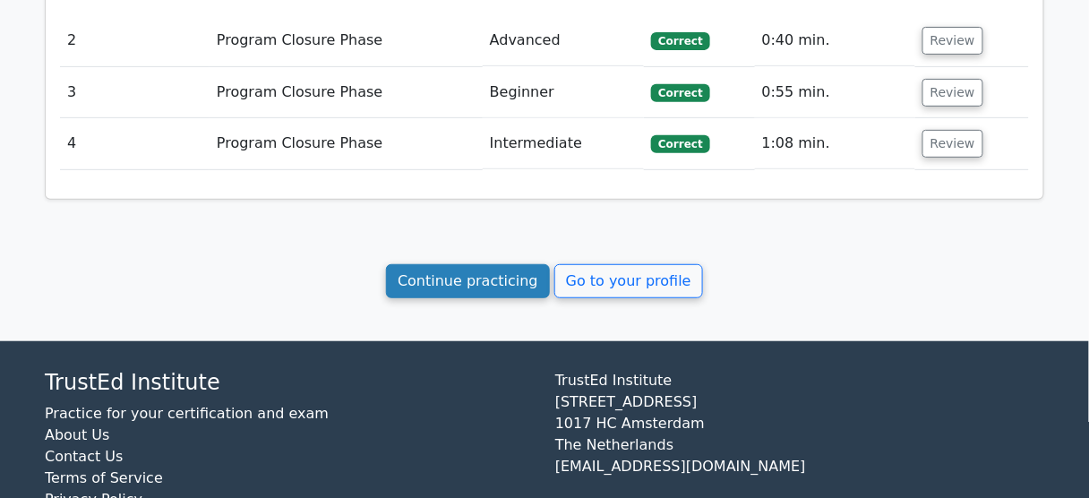
click at [471, 264] on link "Continue practicing" at bounding box center [468, 281] width 164 height 34
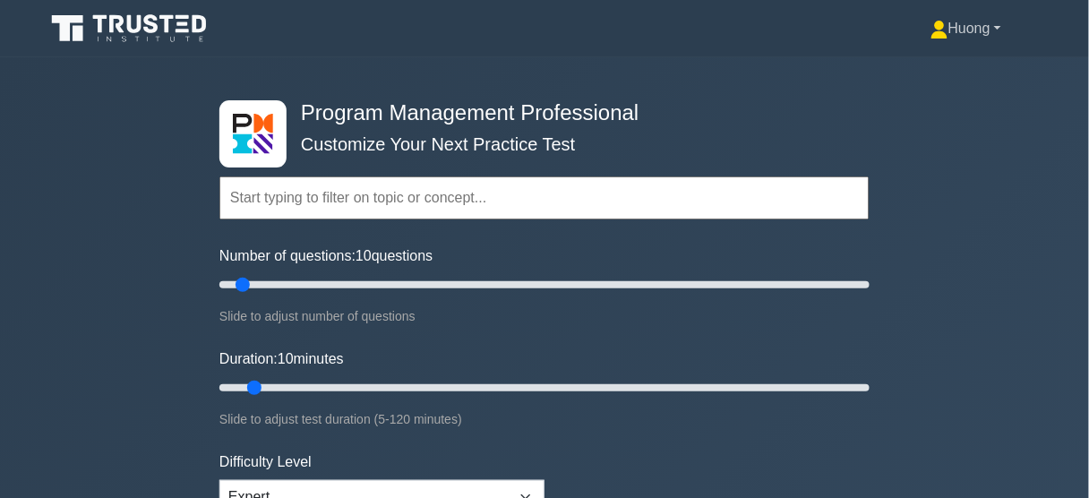
click at [979, 32] on link "Huong" at bounding box center [966, 29] width 157 height 36
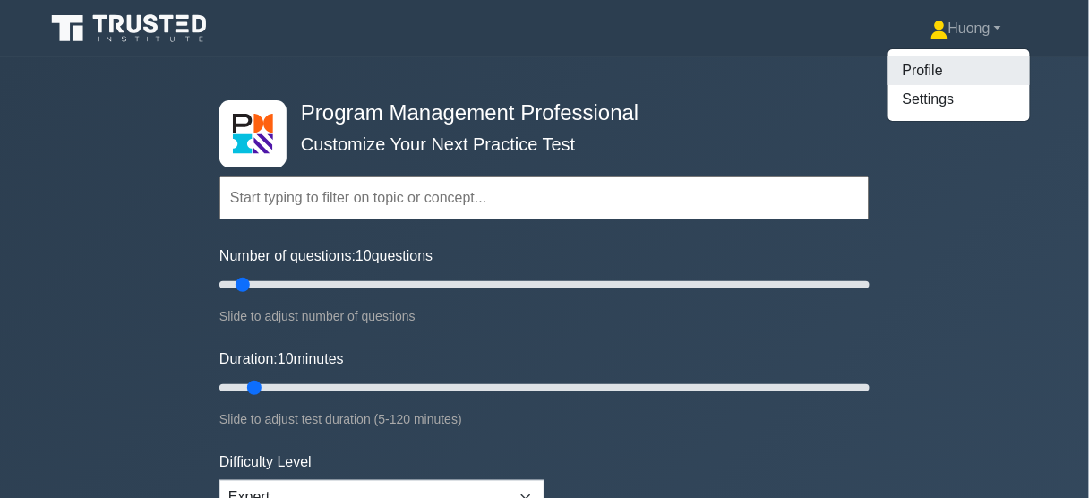
click at [958, 64] on link "Profile" at bounding box center [959, 70] width 142 height 29
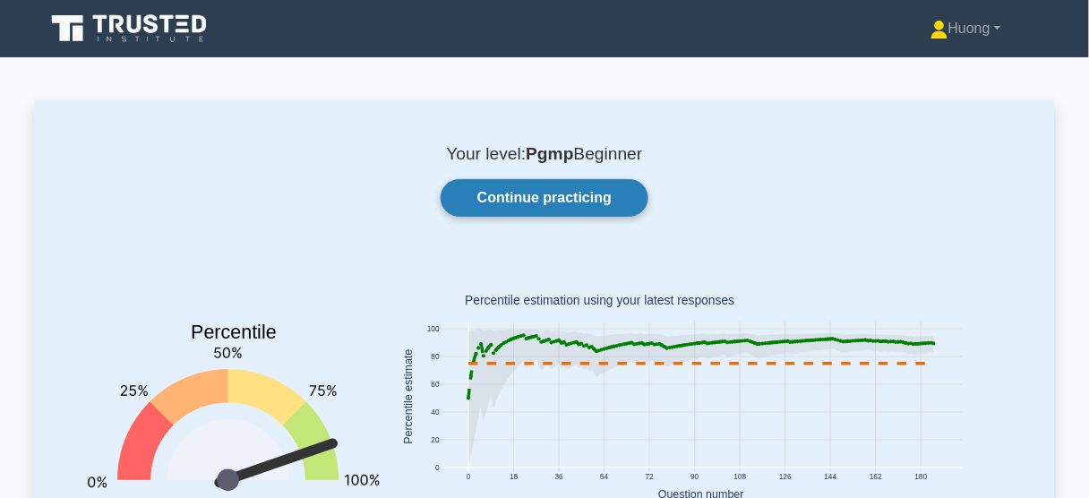
click at [601, 198] on link "Continue practicing" at bounding box center [545, 198] width 208 height 38
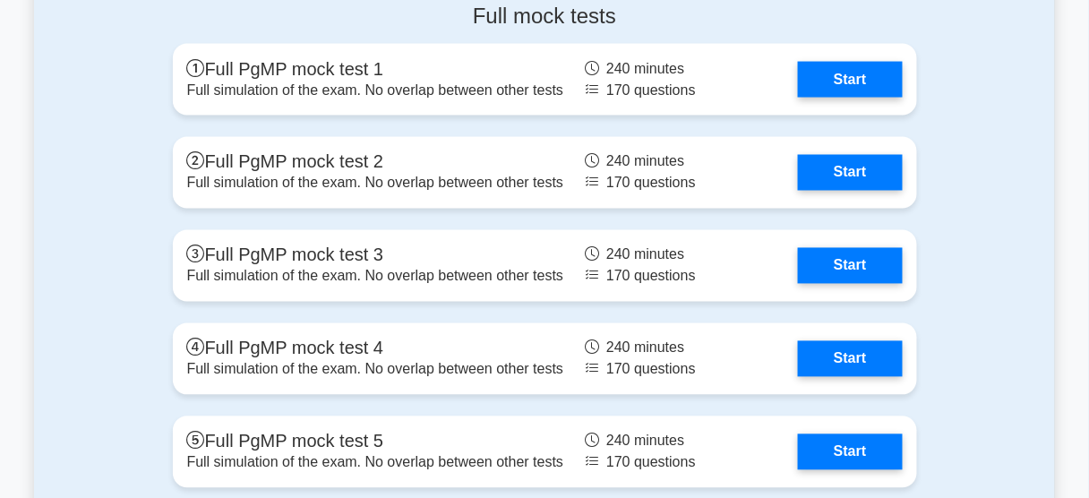
scroll to position [2579, 0]
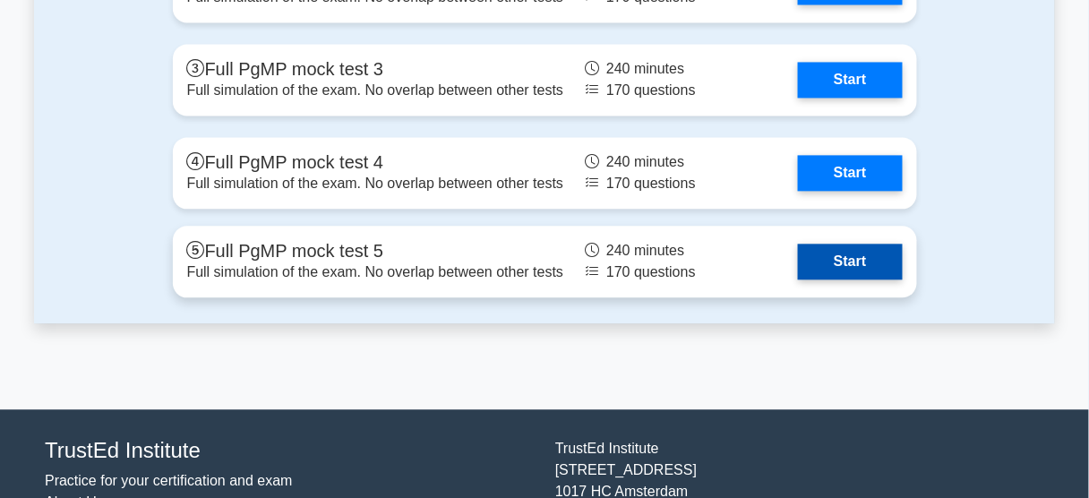
click at [824, 262] on link "Start" at bounding box center [850, 262] width 104 height 36
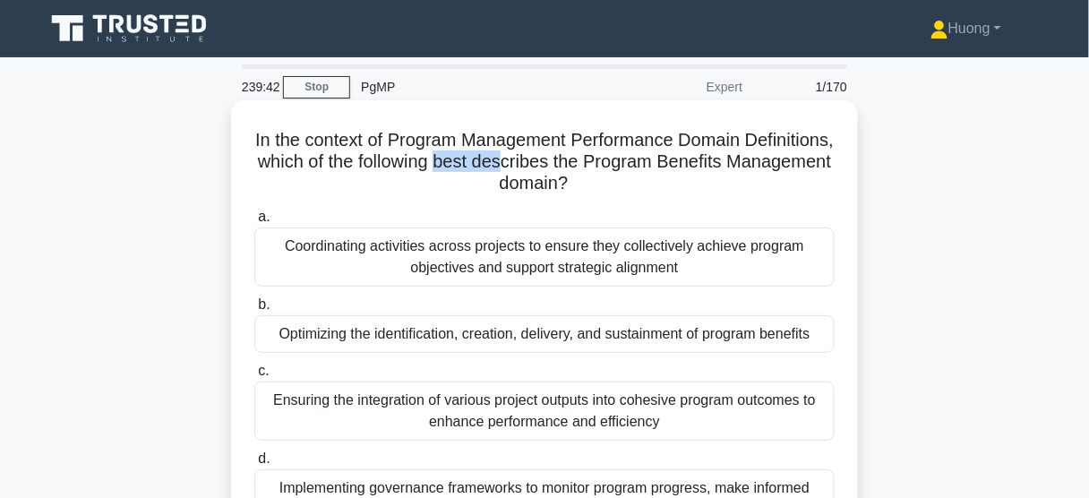
drag, startPoint x: 544, startPoint y: 163, endPoint x: 617, endPoint y: 162, distance: 73.4
click at [613, 162] on h5 "In the context of Program Management Performance Domain Definitions, which of t…" at bounding box center [545, 162] width 584 height 66
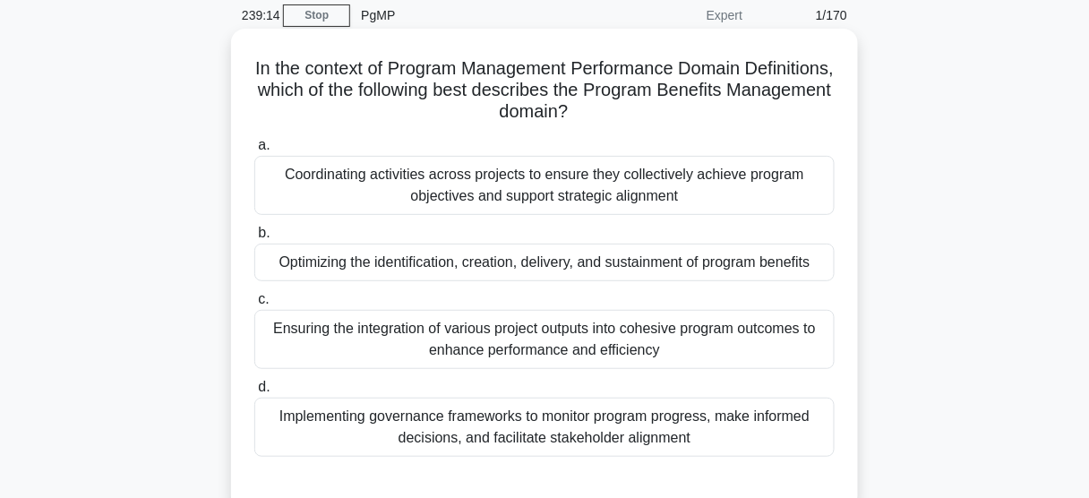
click at [624, 266] on div "Optimizing the identification, creation, delivery, and sustainment of program b…" at bounding box center [544, 263] width 580 height 38
click at [254, 239] on input "b. Optimizing the identification, creation, delivery, and sustainment of progra…" at bounding box center [254, 233] width 0 height 12
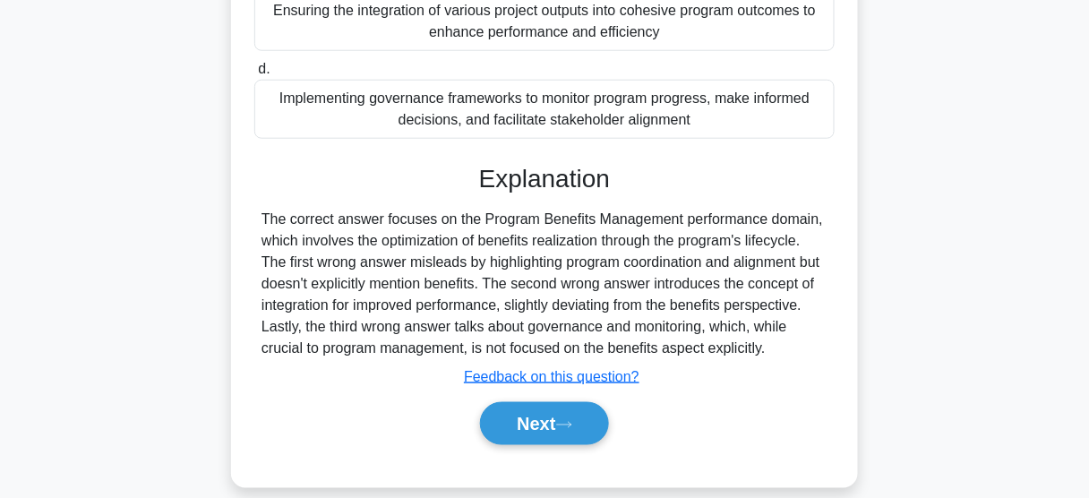
scroll to position [469, 0]
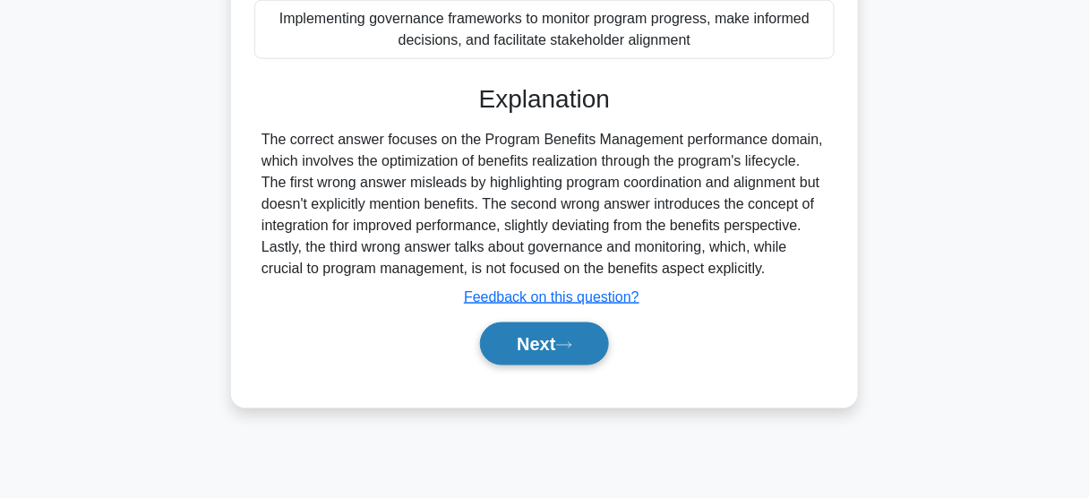
click at [562, 330] on button "Next" at bounding box center [544, 343] width 128 height 43
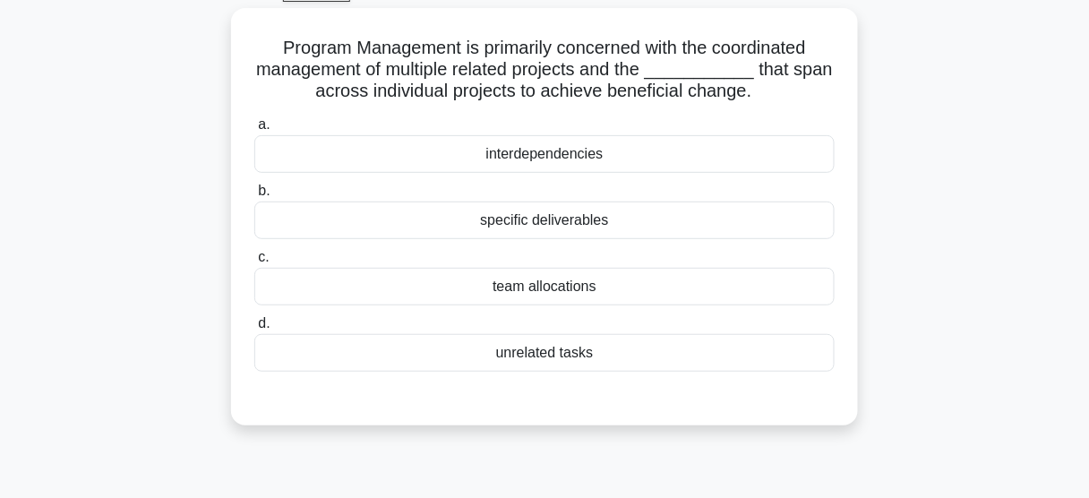
scroll to position [72, 0]
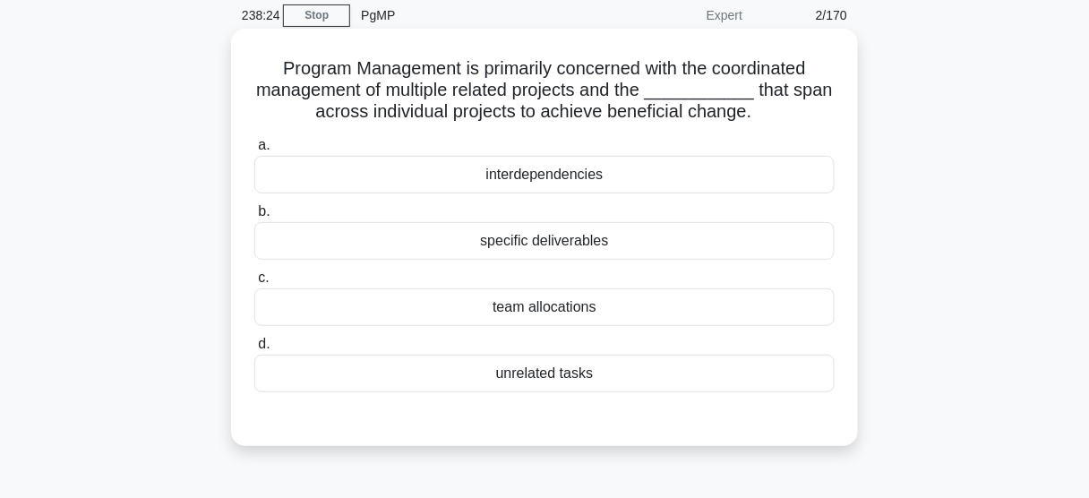
click at [545, 179] on div "interdependencies" at bounding box center [544, 175] width 580 height 38
click at [254, 151] on input "a. interdependencies" at bounding box center [254, 146] width 0 height 12
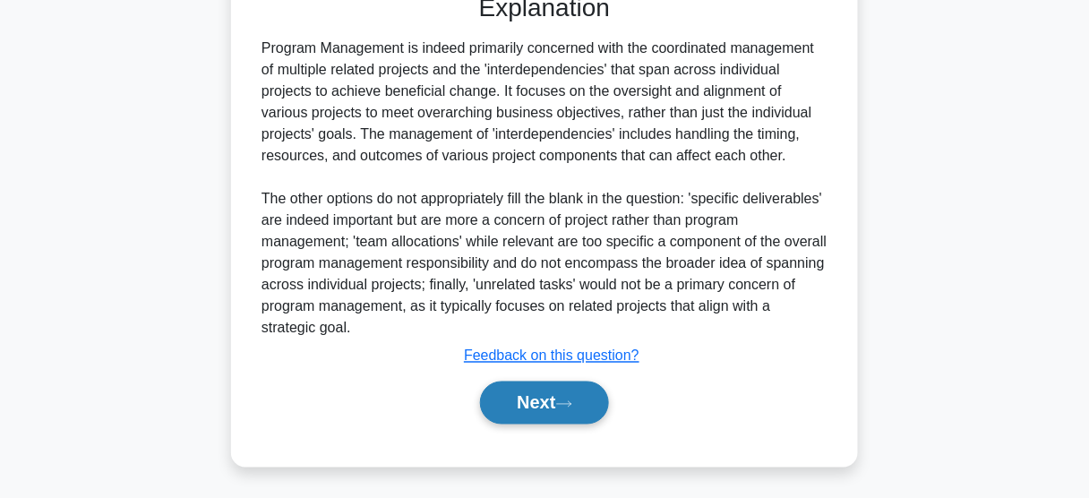
click at [539, 399] on button "Next" at bounding box center [544, 403] width 128 height 43
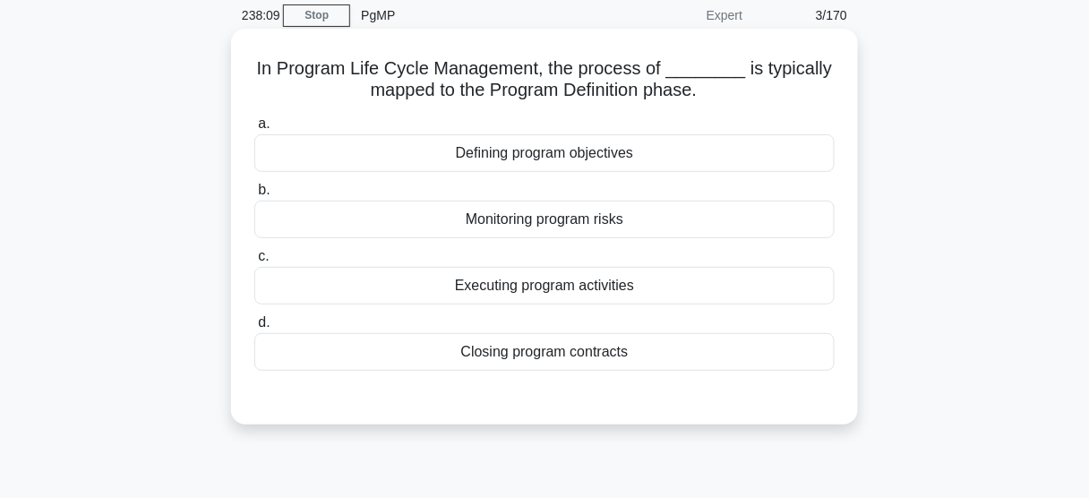
click at [499, 164] on div "Defining program objectives" at bounding box center [544, 153] width 580 height 38
click at [254, 130] on input "a. Defining program objectives" at bounding box center [254, 124] width 0 height 12
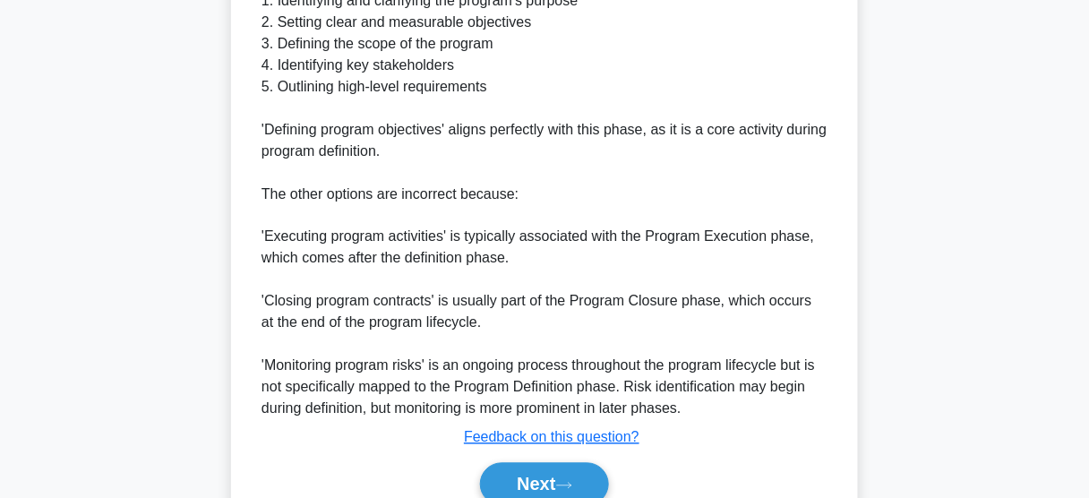
scroll to position [711, 0]
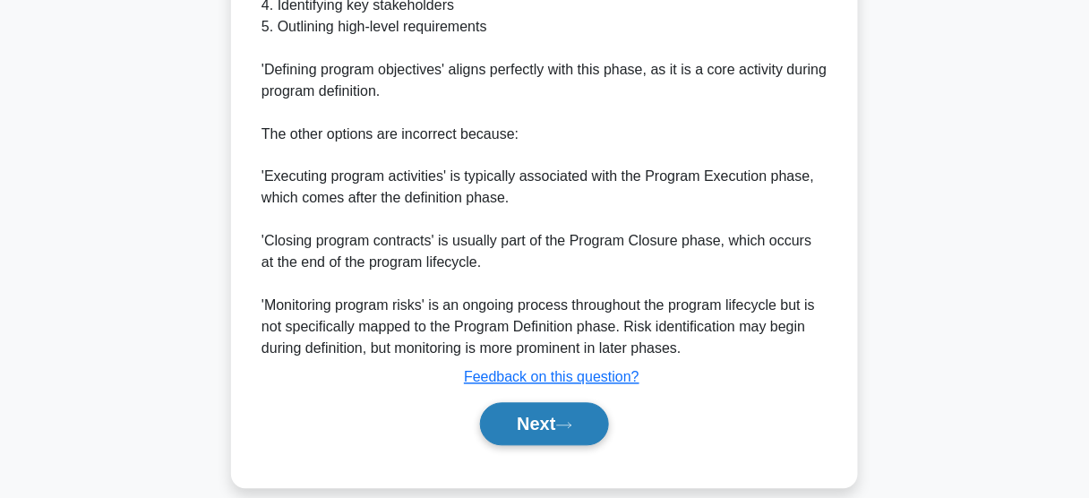
click at [558, 403] on button "Next" at bounding box center [544, 424] width 128 height 43
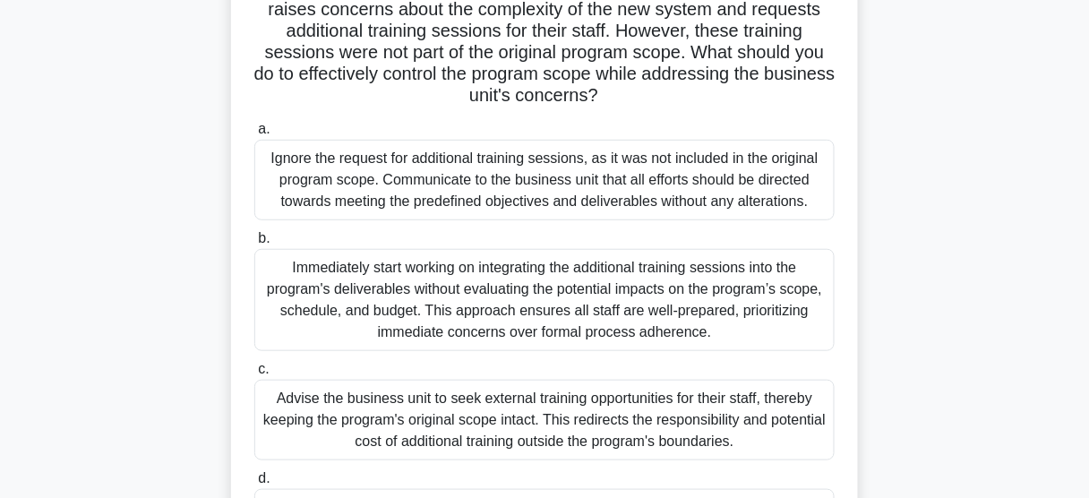
scroll to position [111, 0]
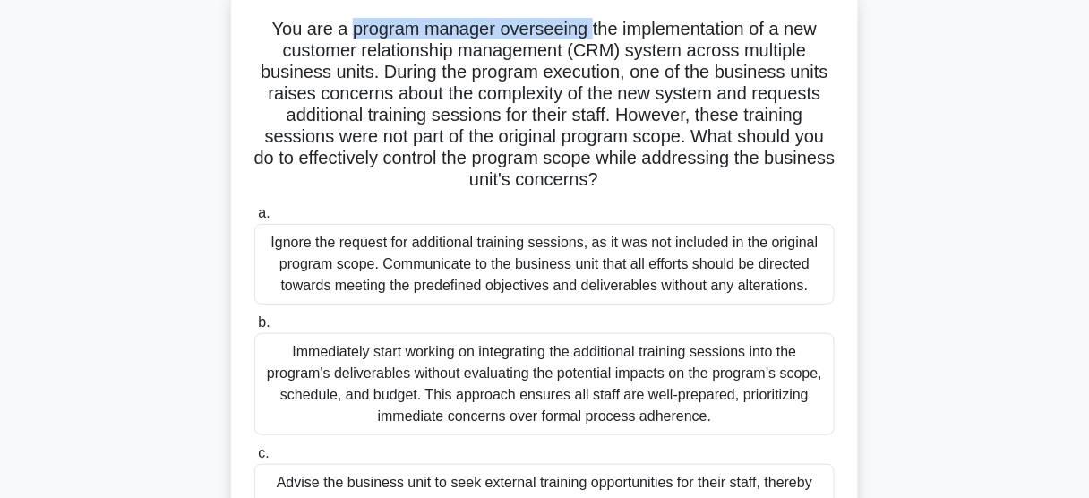
drag, startPoint x: 347, startPoint y: 30, endPoint x: 588, endPoint y: 33, distance: 240.9
click at [588, 33] on h5 "You are a program manager overseeing the implementation of a new customer relat…" at bounding box center [545, 105] width 584 height 174
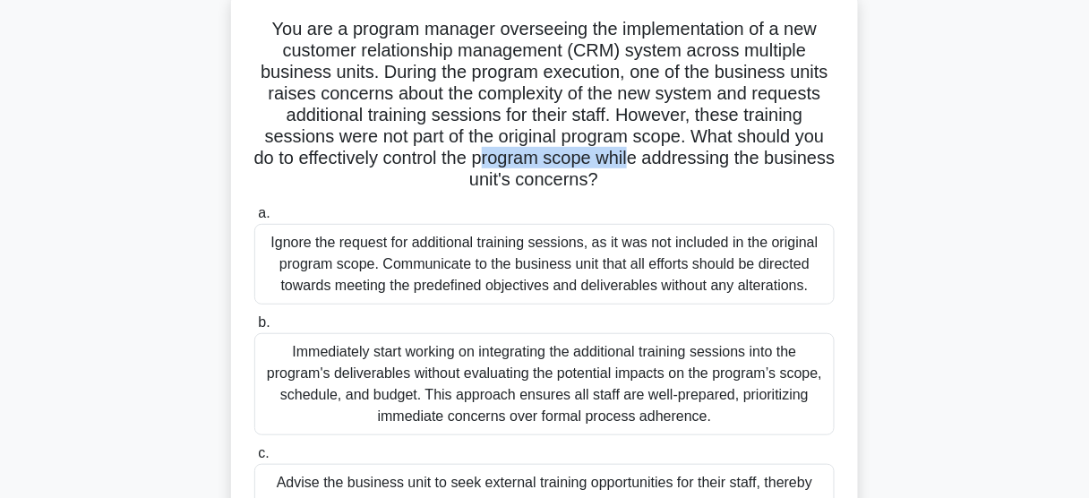
drag, startPoint x: 522, startPoint y: 160, endPoint x: 673, endPoint y: 160, distance: 150.5
click at [673, 160] on h5 "You are a program manager overseeing the implementation of a new customer relat…" at bounding box center [545, 105] width 584 height 174
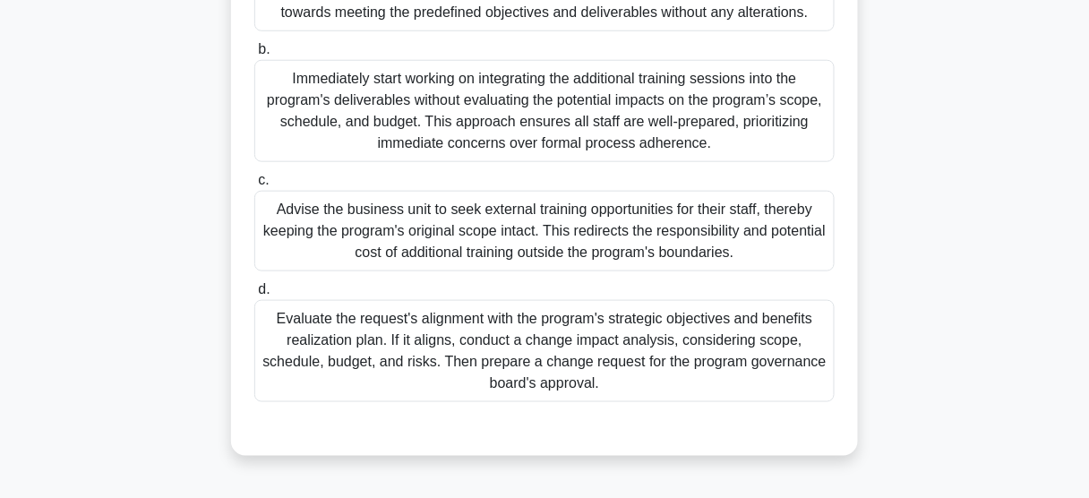
scroll to position [398, 0]
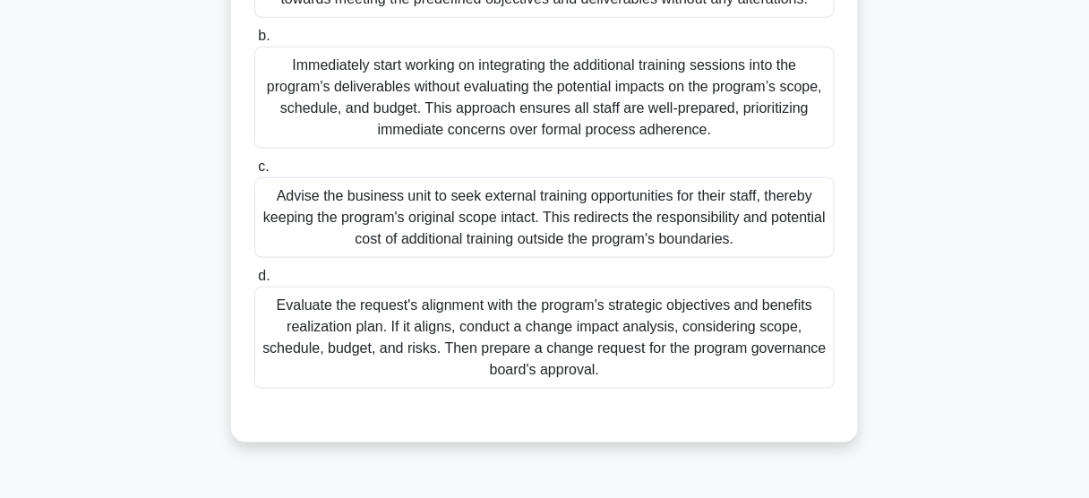
click at [560, 366] on div "Evaluate the request's alignment with the program's strategic objectives and be…" at bounding box center [544, 338] width 580 height 102
click at [254, 282] on input "d. Evaluate the request's alignment with the program's strategic objectives and…" at bounding box center [254, 276] width 0 height 12
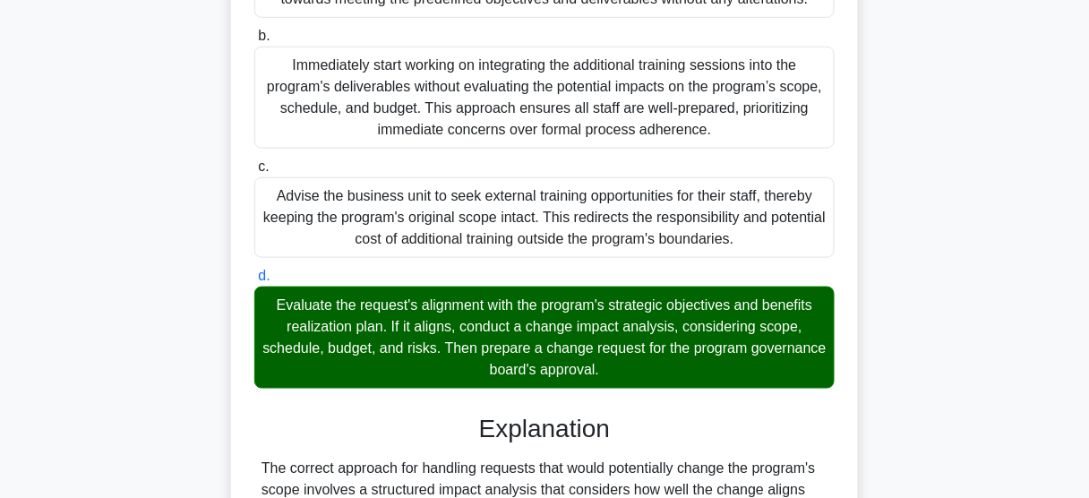
scroll to position [668, 0]
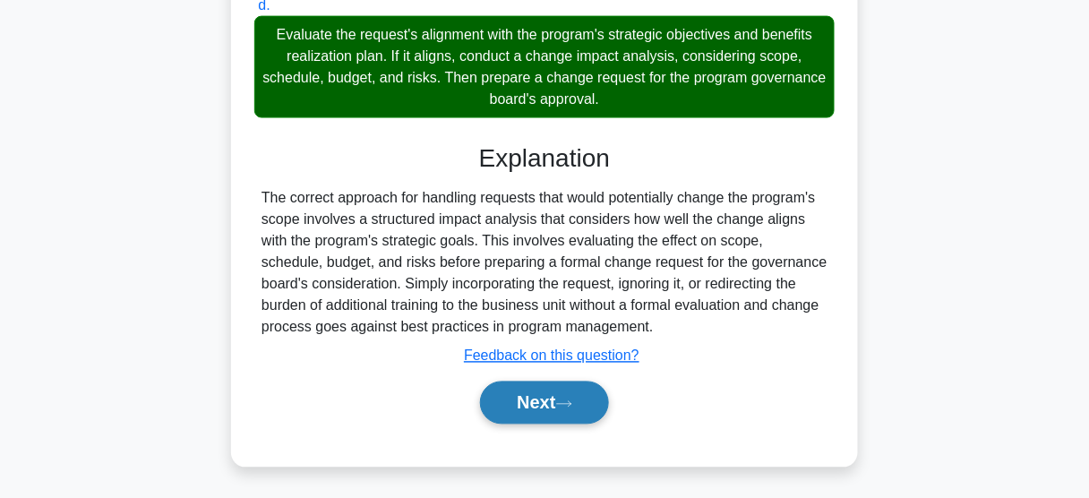
click at [550, 400] on button "Next" at bounding box center [544, 403] width 128 height 43
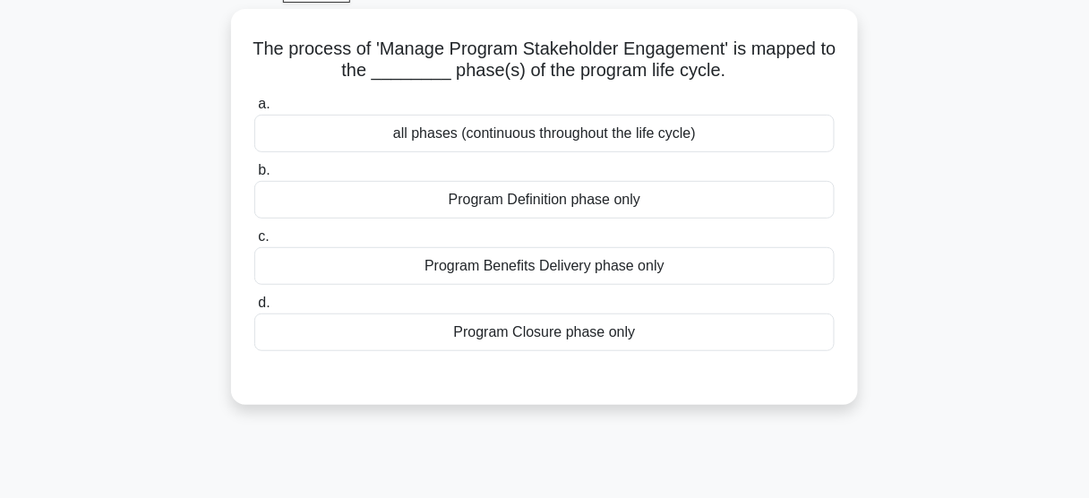
scroll to position [72, 0]
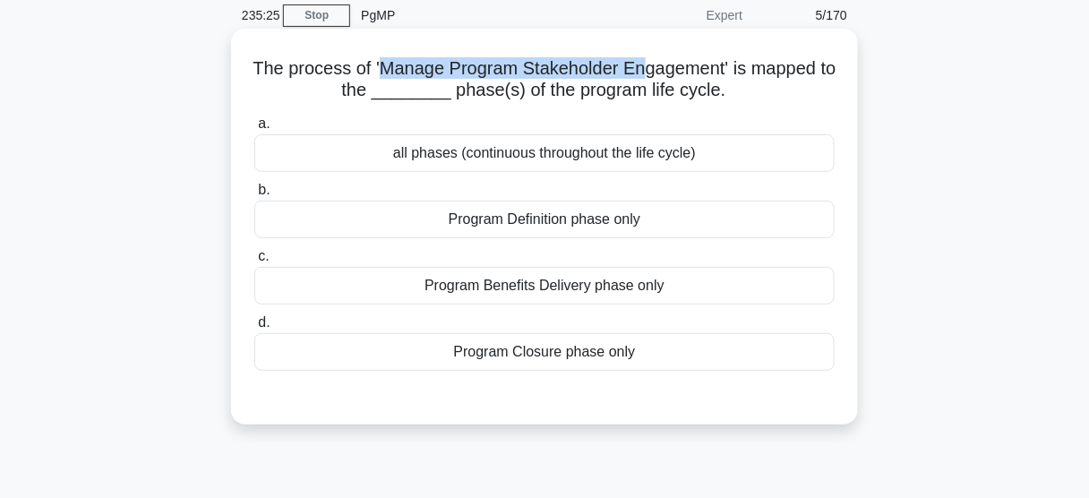
drag, startPoint x: 393, startPoint y: 71, endPoint x: 658, endPoint y: 69, distance: 265.1
click at [658, 69] on h5 "The process of 'Manage Program Stakeholder Engagement' is mapped to the _______…" at bounding box center [545, 79] width 584 height 45
click at [529, 150] on div "all phases (continuous throughout the life cycle)" at bounding box center [544, 153] width 580 height 38
click at [254, 130] on input "a. all phases (continuous throughout the life cycle)" at bounding box center [254, 124] width 0 height 12
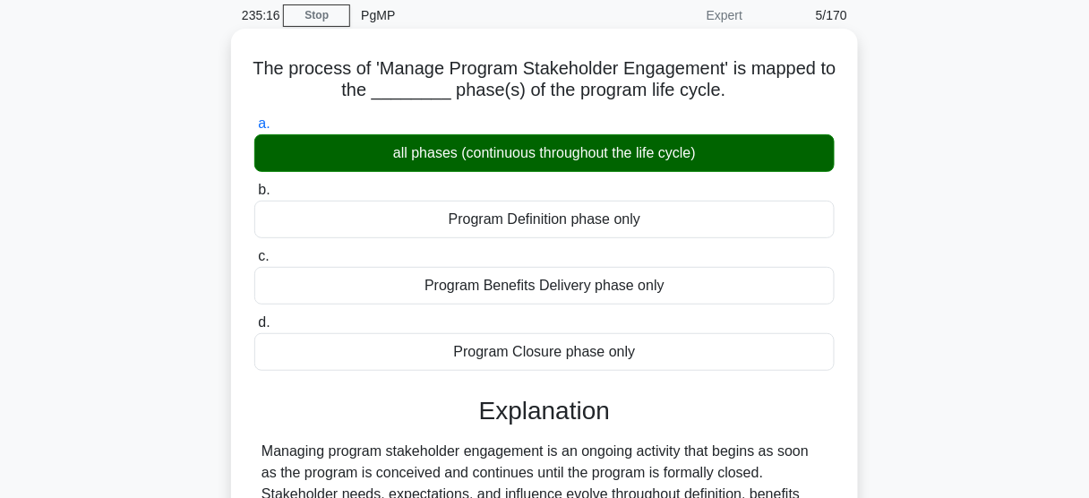
scroll to position [430, 0]
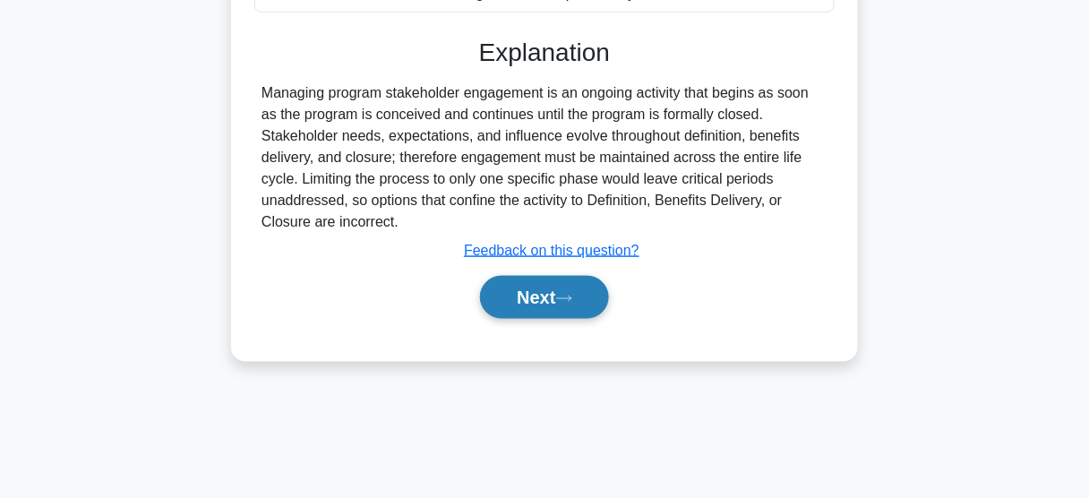
click at [542, 301] on button "Next" at bounding box center [544, 297] width 128 height 43
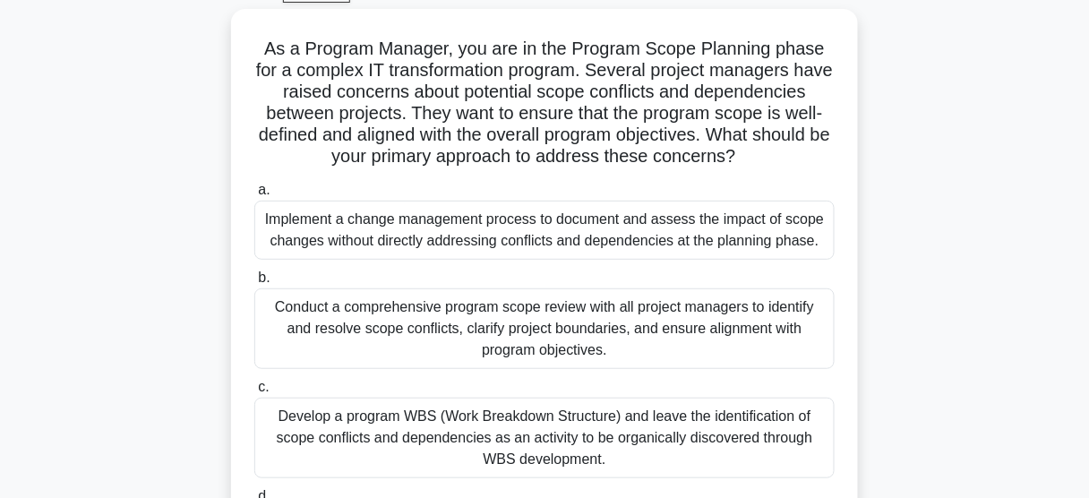
scroll to position [72, 0]
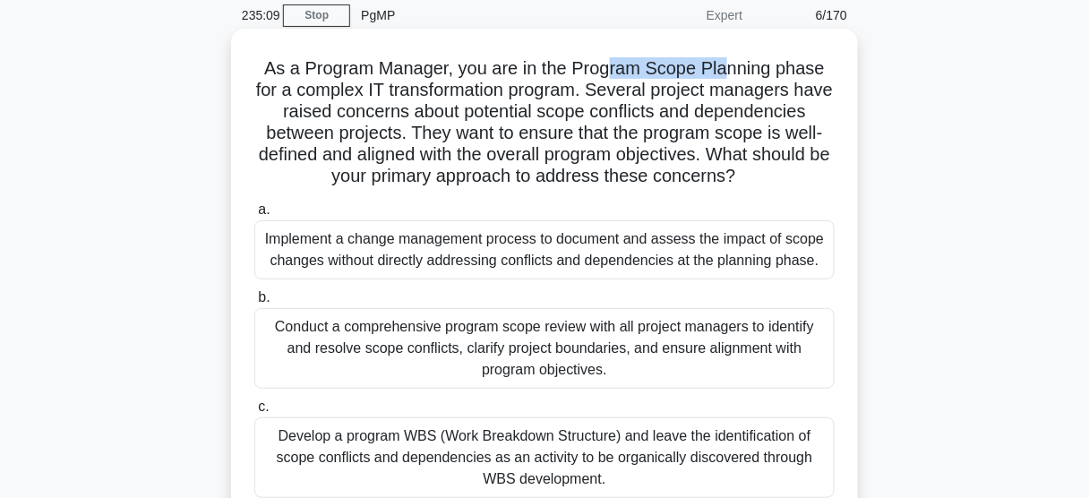
drag, startPoint x: 639, startPoint y: 65, endPoint x: 726, endPoint y: 69, distance: 86.9
click at [726, 69] on h5 "As a Program Manager, you are in the Program Scope Planning phase for a complex…" at bounding box center [545, 122] width 584 height 131
drag, startPoint x: 566, startPoint y: 67, endPoint x: 782, endPoint y: 68, distance: 215.8
click at [782, 68] on h5 "As a Program Manager, you are in the Program Scope Planning phase for a complex…" at bounding box center [545, 122] width 584 height 131
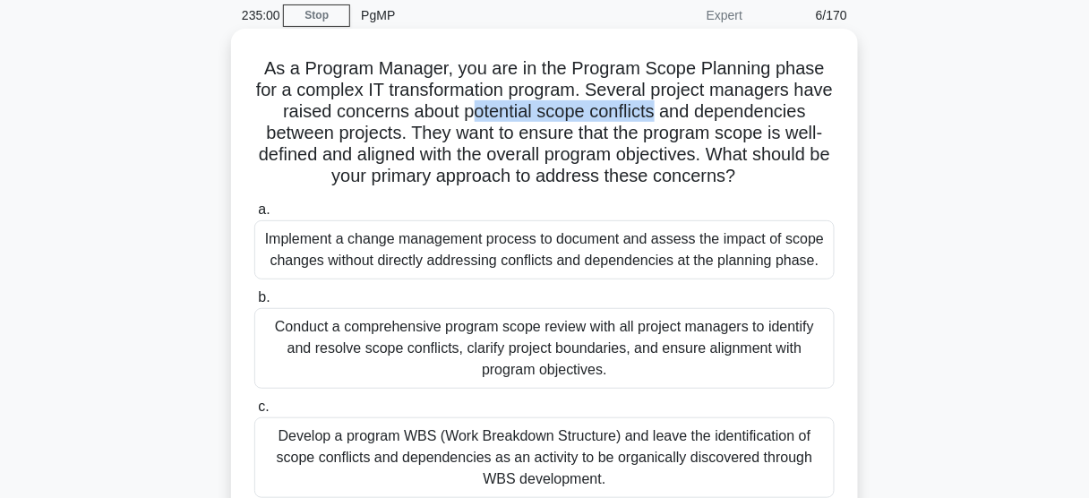
drag, startPoint x: 489, startPoint y: 112, endPoint x: 682, endPoint y: 114, distance: 192.6
click at [682, 114] on h5 "As a Program Manager, you are in the Program Scope Planning phase for a complex…" at bounding box center [545, 122] width 584 height 131
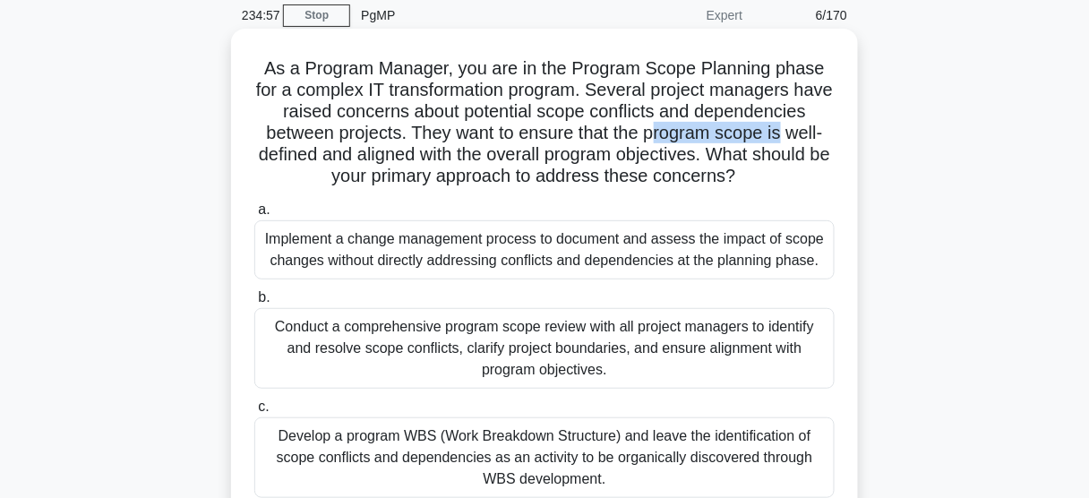
drag, startPoint x: 655, startPoint y: 133, endPoint x: 785, endPoint y: 137, distance: 130.8
click at [785, 137] on h5 "As a Program Manager, you are in the Program Scope Planning phase for a complex…" at bounding box center [545, 122] width 584 height 131
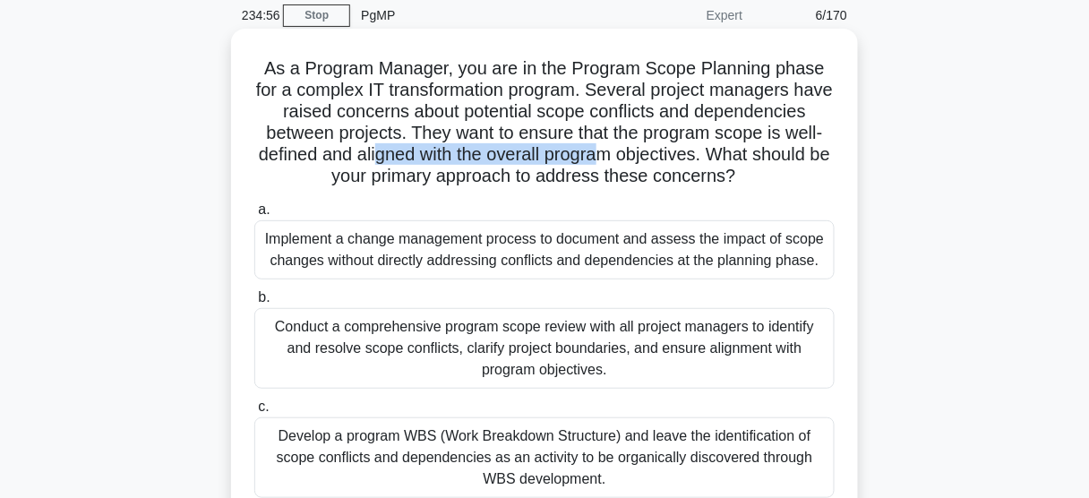
drag, startPoint x: 383, startPoint y: 156, endPoint x: 611, endPoint y: 154, distance: 227.5
click at [611, 154] on h5 "As a Program Manager, you are in the Program Scope Planning phase for a complex…" at bounding box center [545, 122] width 584 height 131
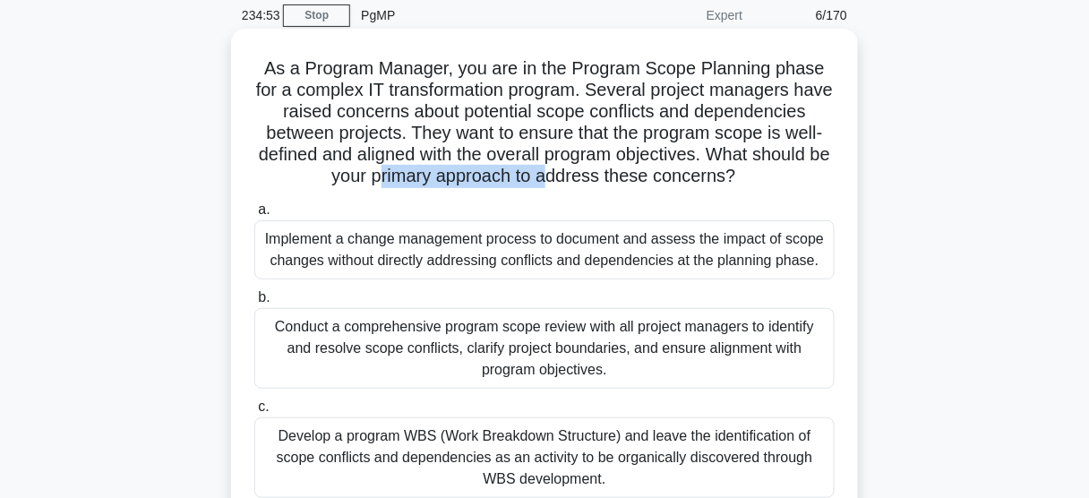
drag, startPoint x: 391, startPoint y: 177, endPoint x: 563, endPoint y: 176, distance: 172.0
click at [563, 176] on h5 "As a Program Manager, you are in the Program Scope Planning phase for a complex…" at bounding box center [545, 122] width 584 height 131
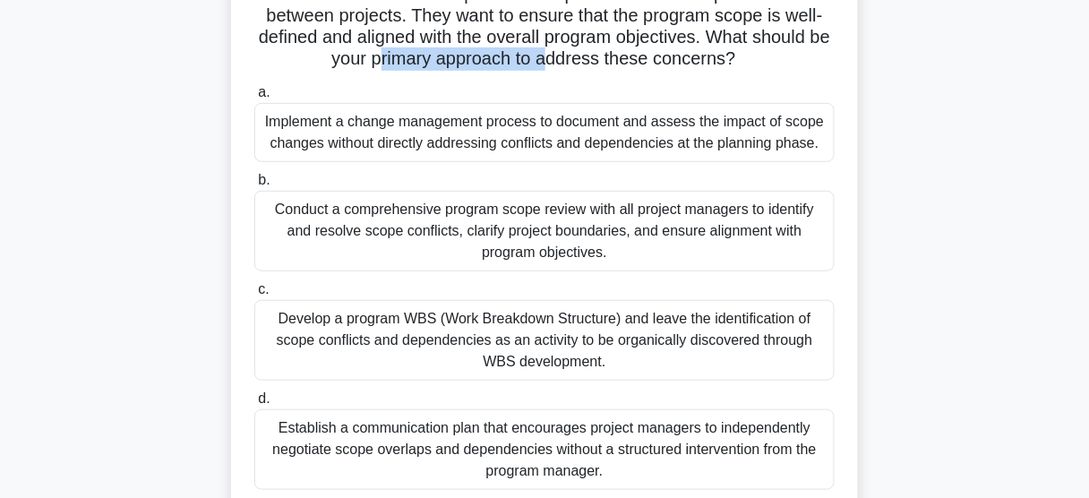
scroll to position [215, 0]
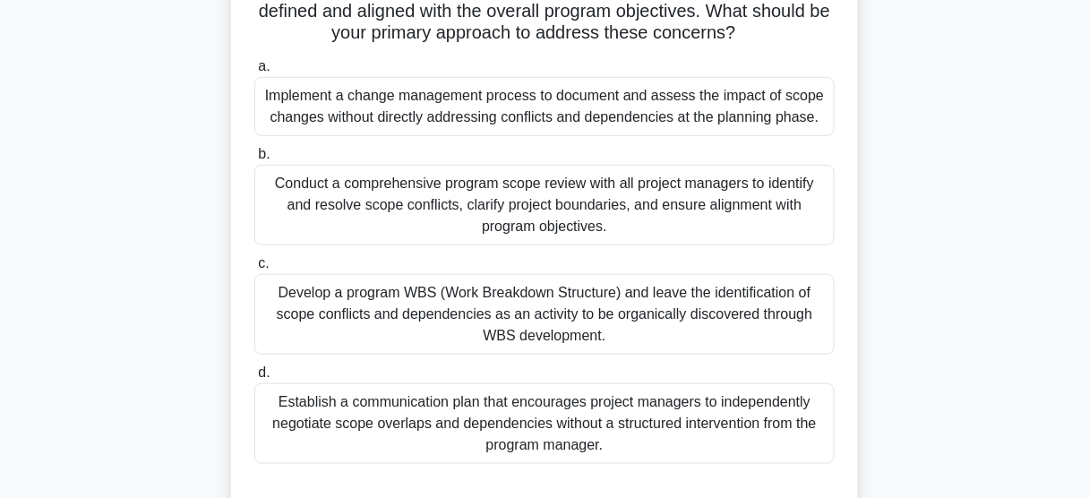
click at [575, 223] on div "Conduct a comprehensive program scope review with all project managers to ident…" at bounding box center [544, 205] width 580 height 81
click at [254, 160] on input "b. Conduct a comprehensive program scope review with all project managers to id…" at bounding box center [254, 155] width 0 height 12
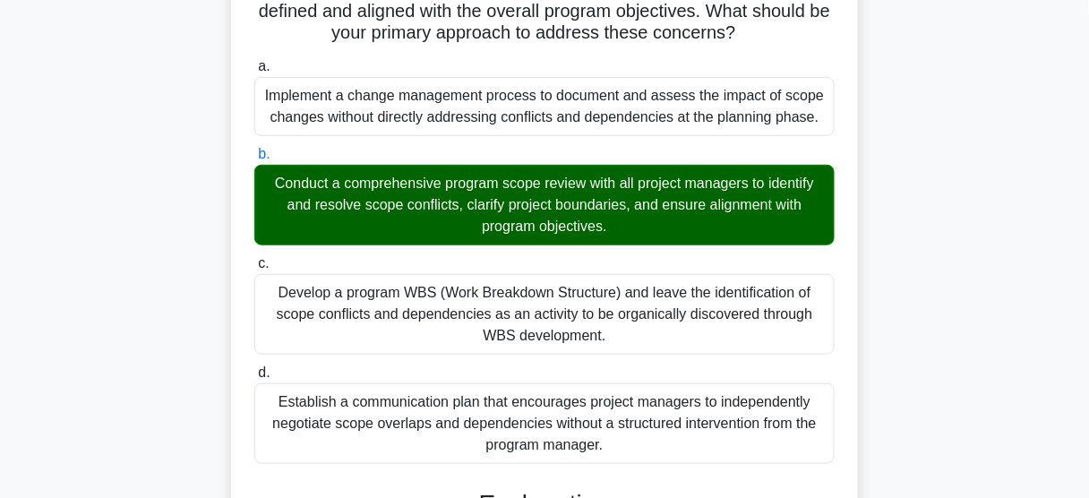
scroll to position [573, 0]
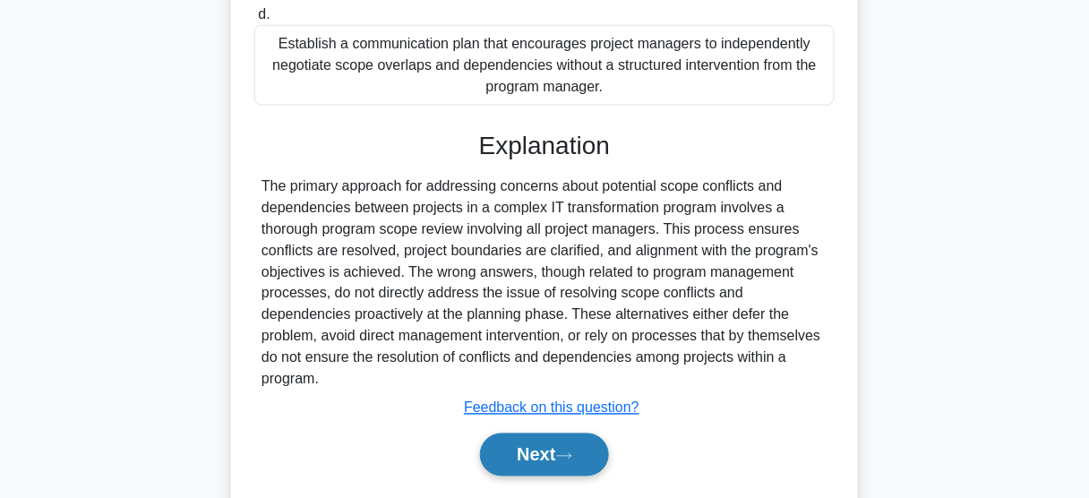
click at [530, 458] on button "Next" at bounding box center [544, 454] width 128 height 43
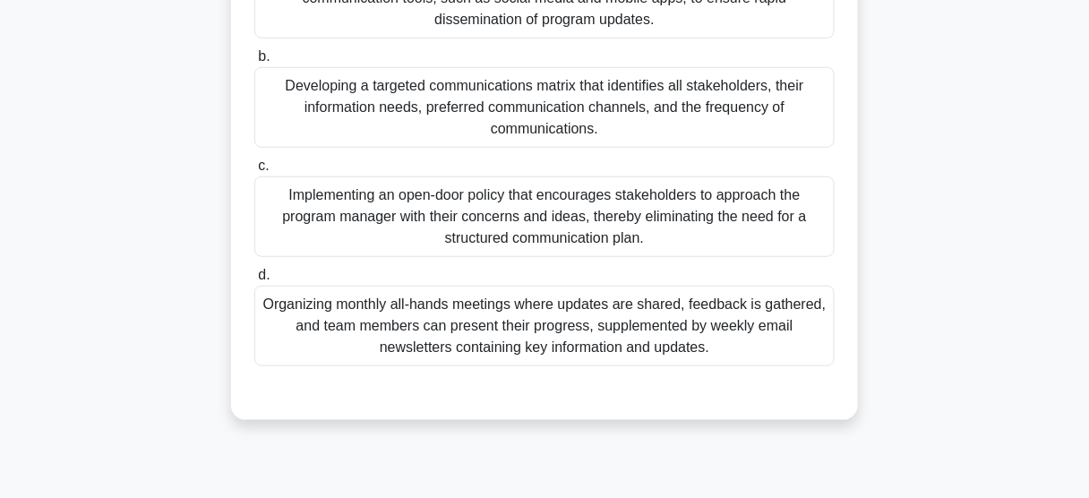
scroll to position [111, 0]
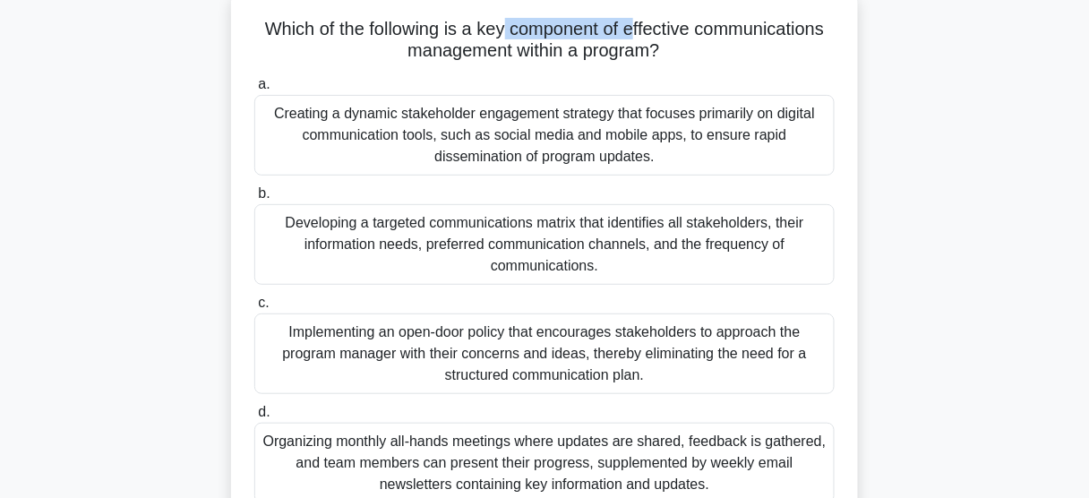
drag, startPoint x: 500, startPoint y: 31, endPoint x: 635, endPoint y: 34, distance: 135.3
click at [635, 34] on h5 "Which of the following is a key component of effective communications managemen…" at bounding box center [545, 40] width 584 height 45
click at [696, 40] on h5 "Which of the following is a key component of effective communications managemen…" at bounding box center [545, 40] width 584 height 45
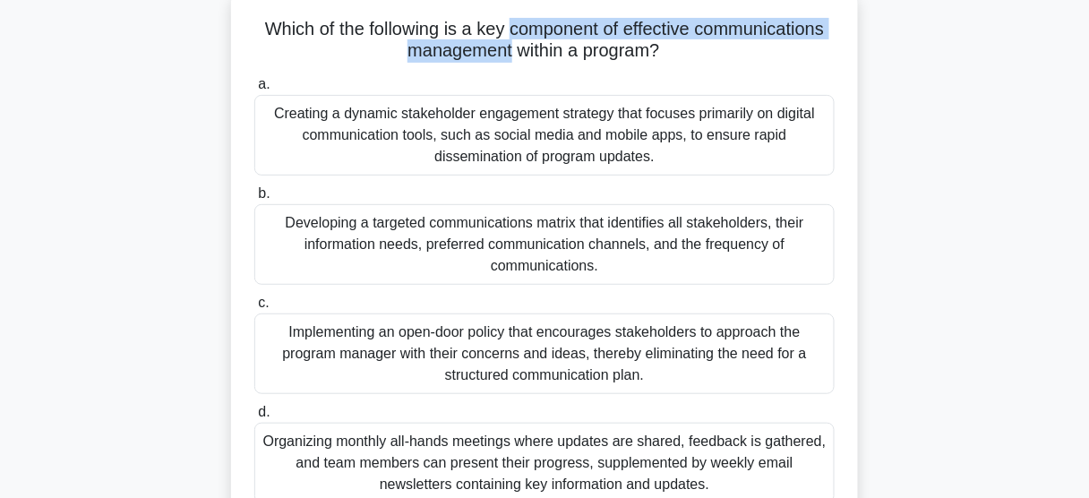
drag, startPoint x: 510, startPoint y: 30, endPoint x: 510, endPoint y: 52, distance: 21.5
click at [510, 52] on h5 "Which of the following is a key component of effective communications managemen…" at bounding box center [545, 40] width 584 height 45
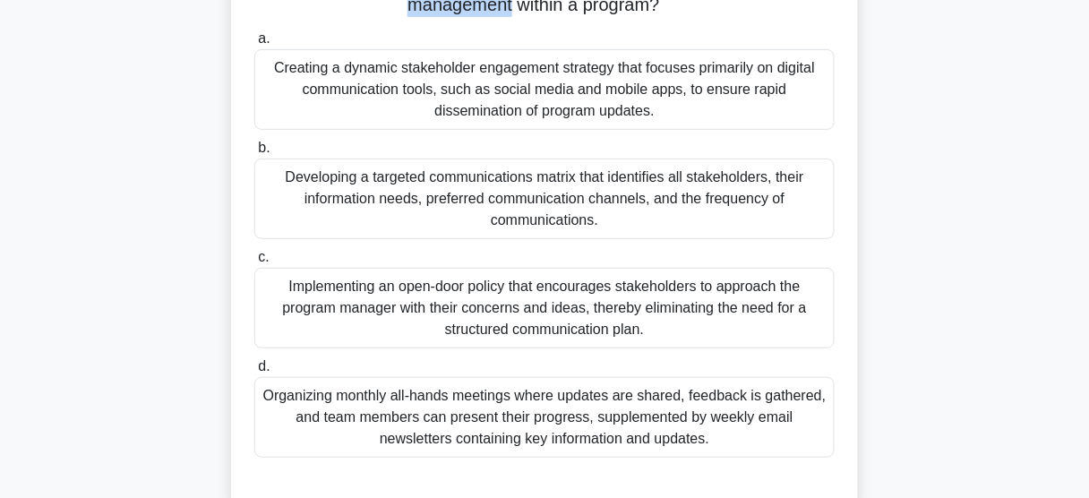
scroll to position [0, 0]
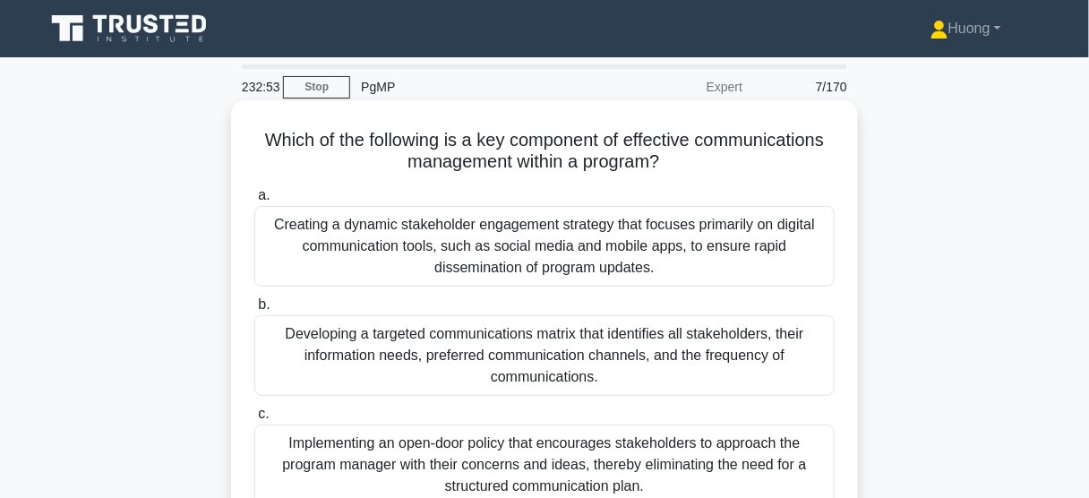
click at [416, 345] on div "Developing a targeted communications matrix that identifies all stakeholders, t…" at bounding box center [544, 355] width 580 height 81
click at [254, 311] on input "b. Developing a targeted communications matrix that identifies all stakeholders…" at bounding box center [254, 305] width 0 height 12
